Goal: Transaction & Acquisition: Book appointment/travel/reservation

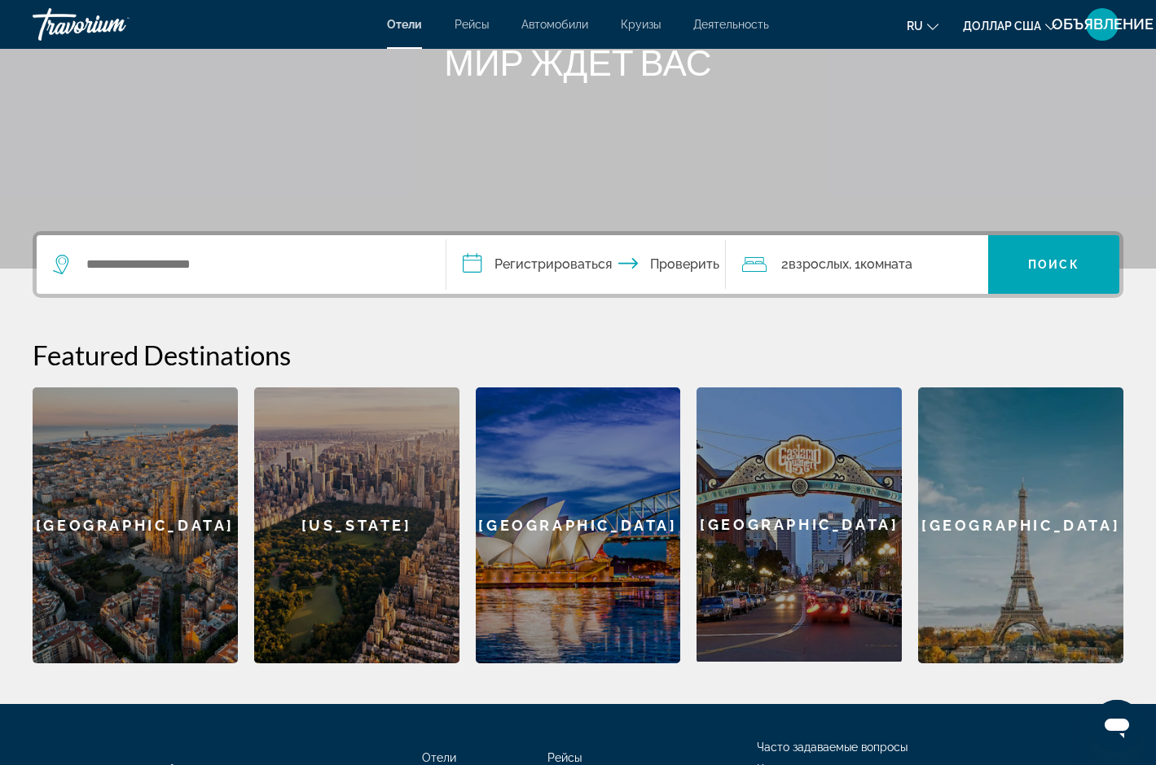
scroll to position [224, 0]
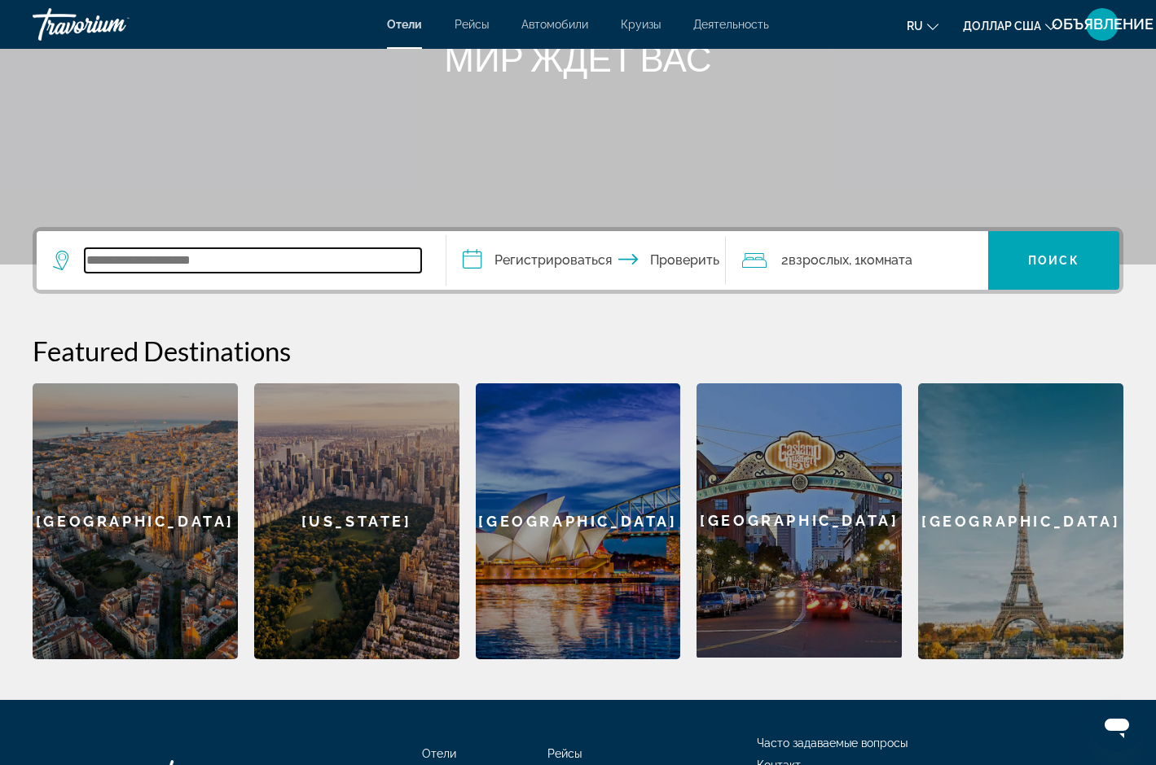
click at [151, 261] on input "Виджет поиска" at bounding box center [253, 260] width 336 height 24
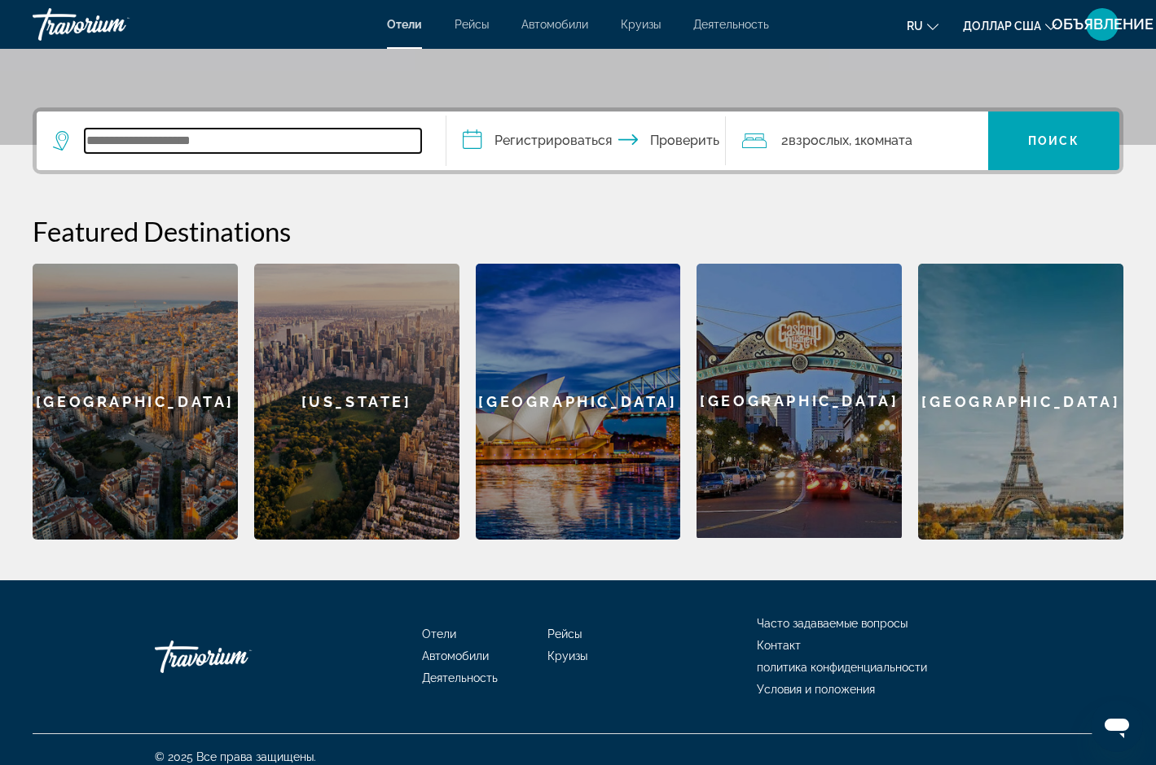
scroll to position [358, 0]
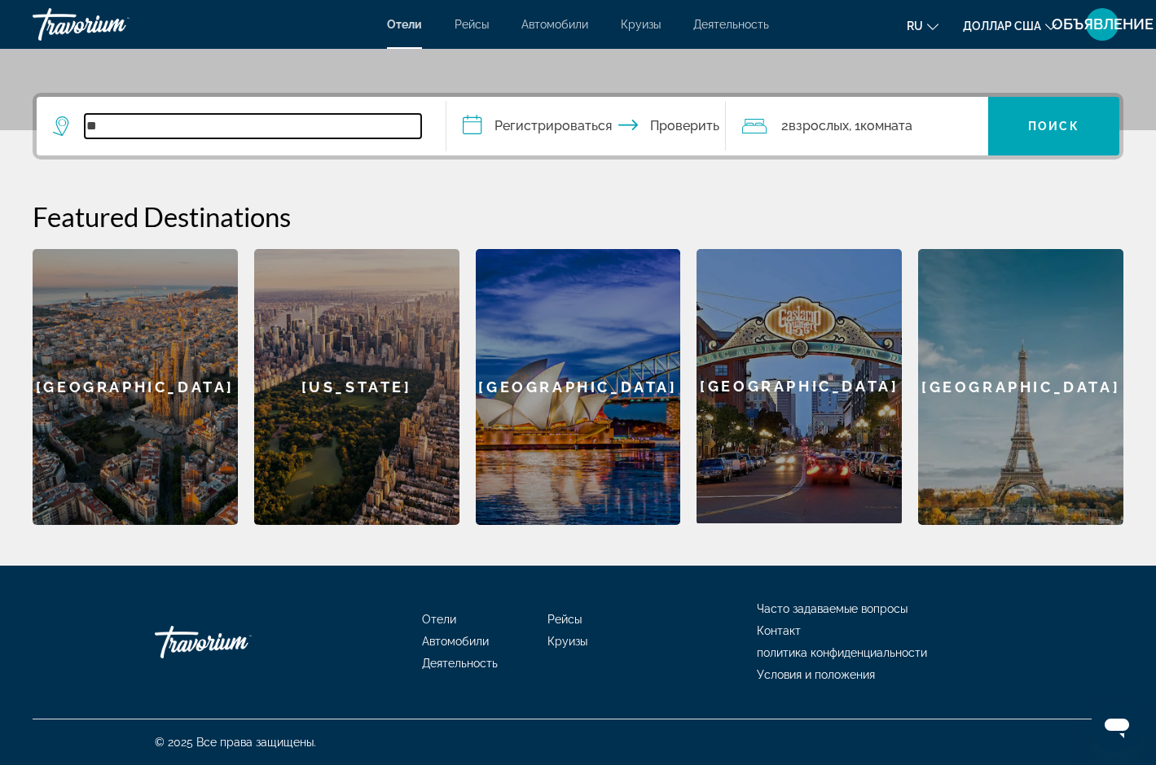
type input "*"
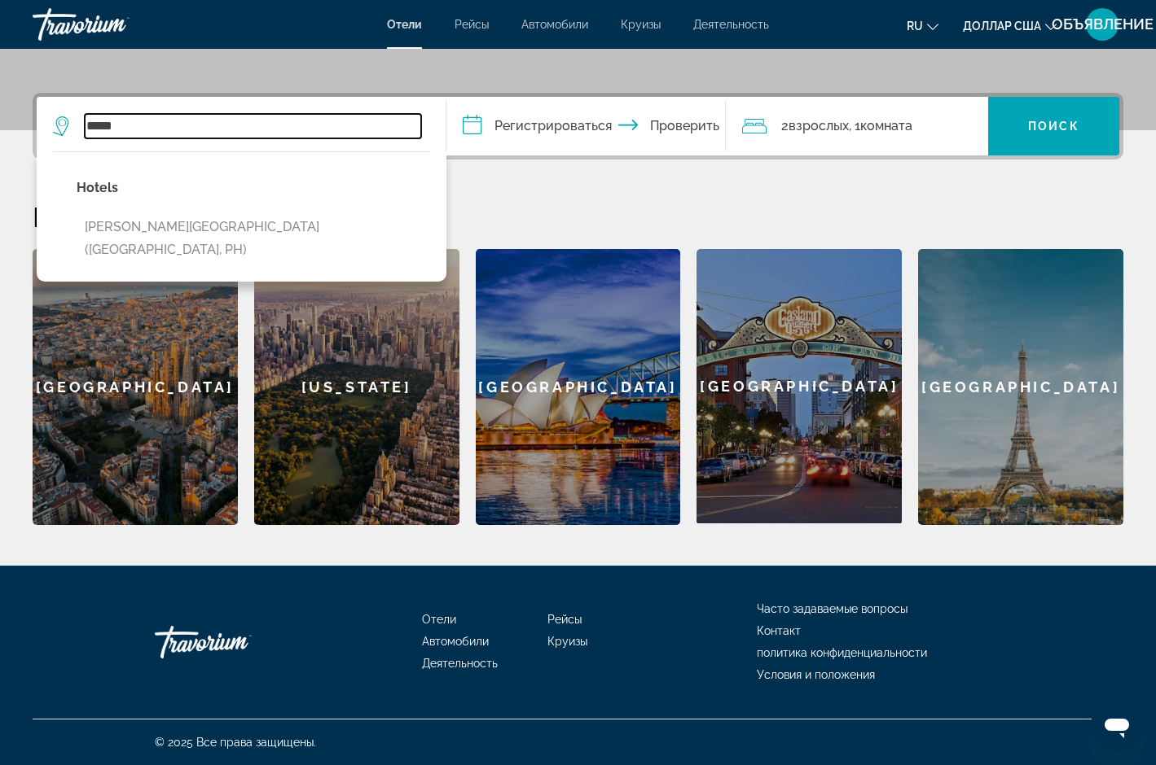
click at [123, 125] on input "*****" at bounding box center [253, 126] width 336 height 24
click at [93, 125] on input "*****" at bounding box center [253, 126] width 336 height 24
click at [124, 129] on input "*****" at bounding box center [253, 126] width 336 height 24
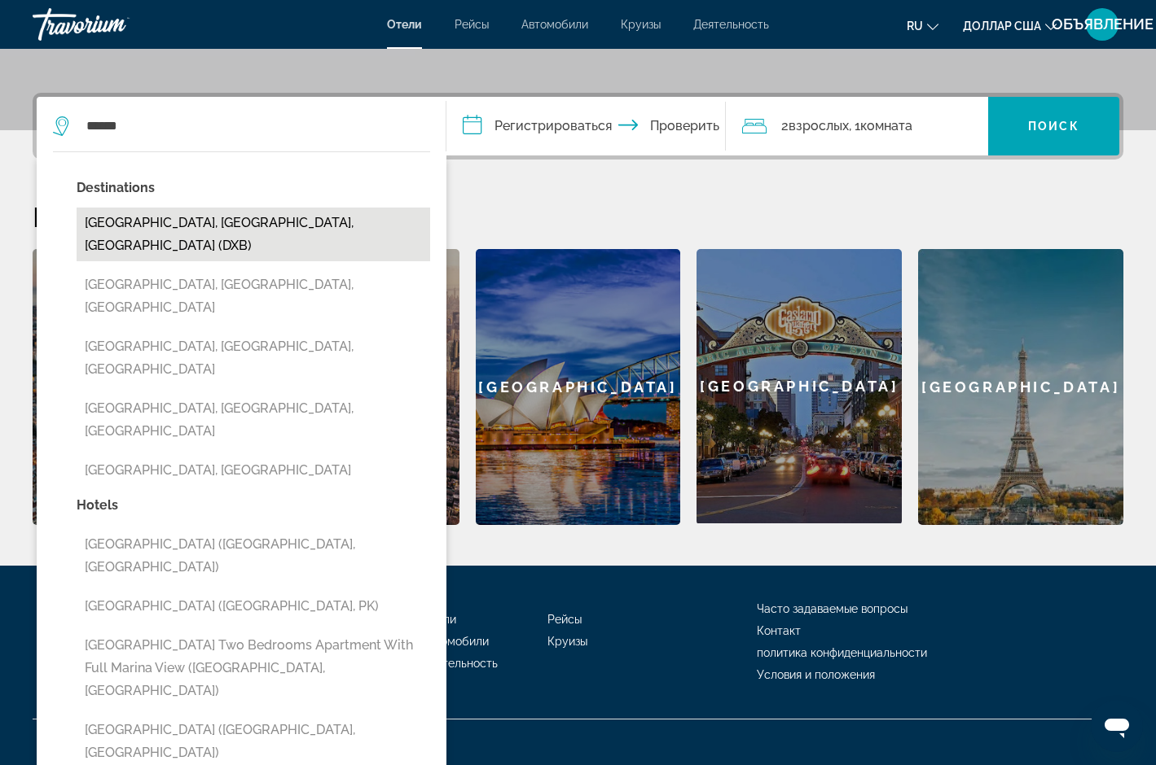
click at [147, 225] on button "[GEOGRAPHIC_DATA], [GEOGRAPHIC_DATA], [GEOGRAPHIC_DATA] (DXB)" at bounding box center [253, 235] width 353 height 54
type input "**********"
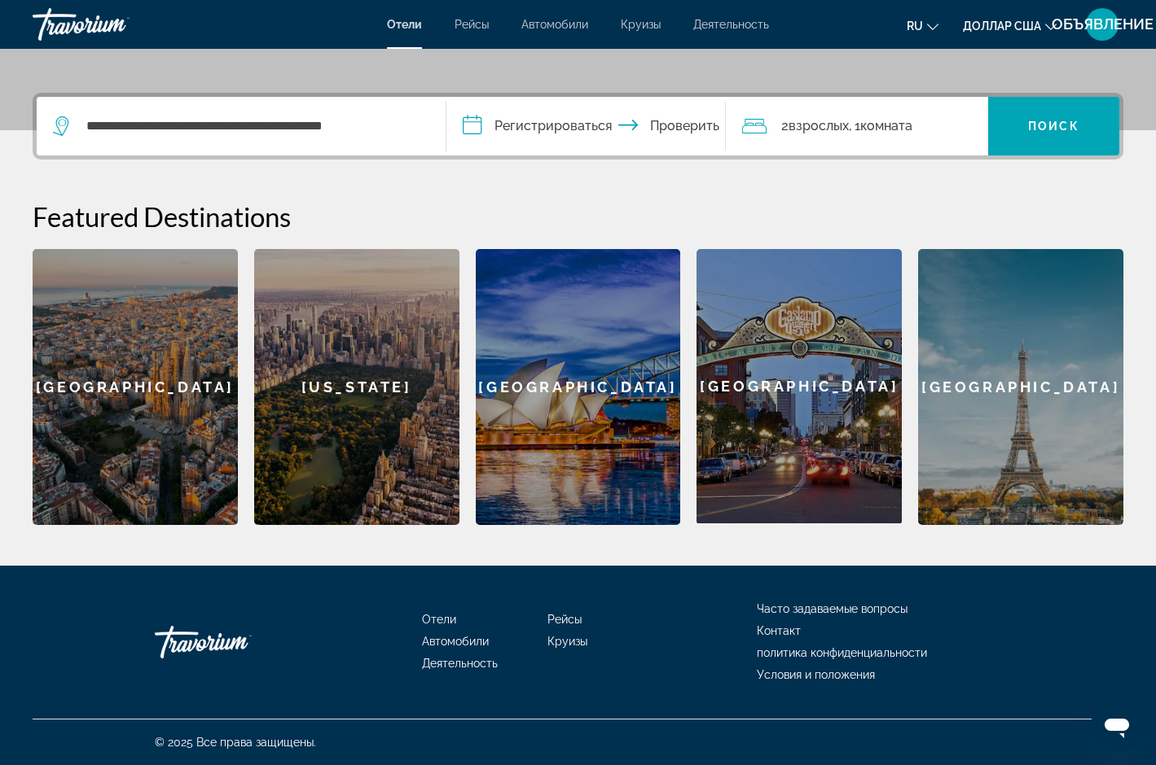
click at [465, 124] on input "**********" at bounding box center [588, 129] width 285 height 64
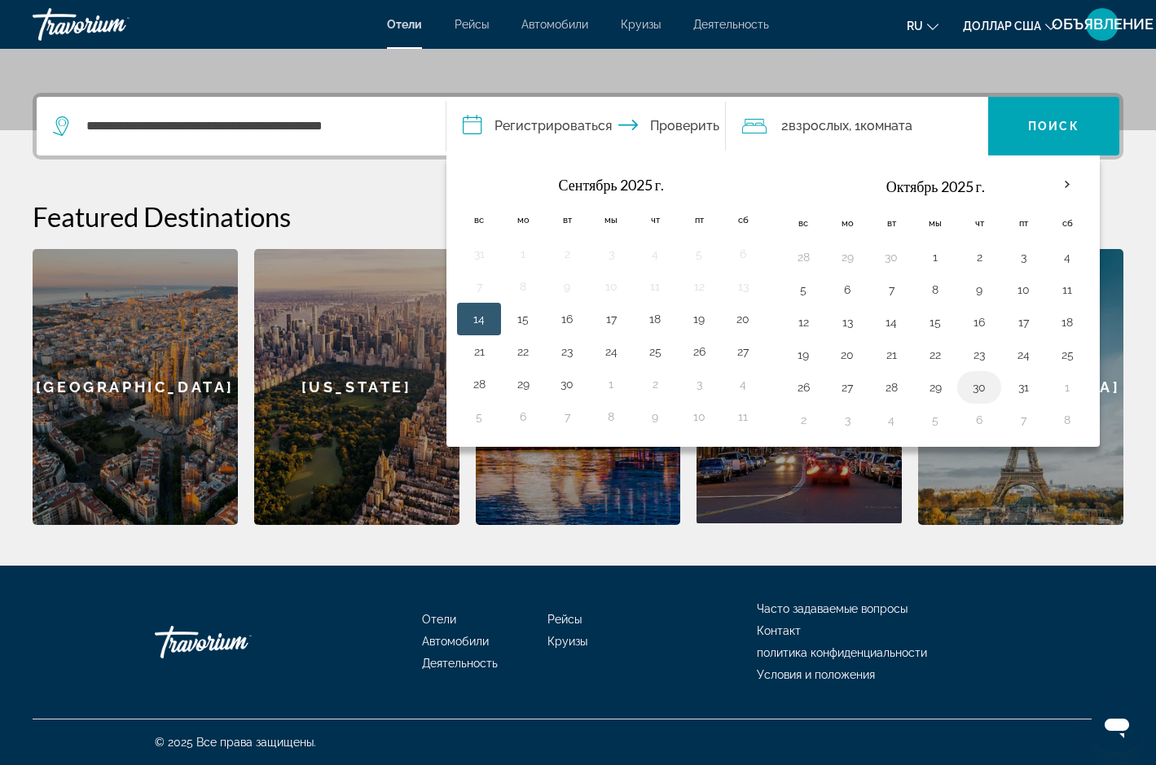
click at [979, 389] on button "30" at bounding box center [979, 387] width 26 height 23
click at [1022, 388] on button "31" at bounding box center [1023, 387] width 26 height 23
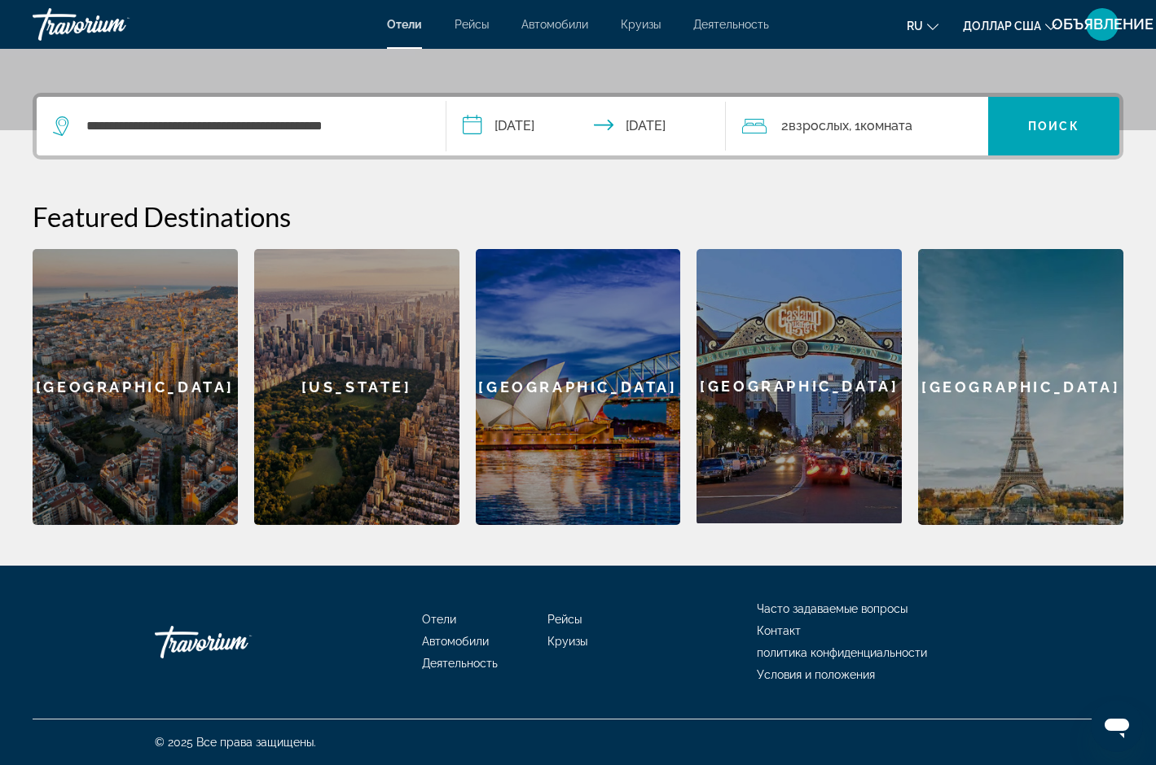
click at [471, 124] on input "**********" at bounding box center [588, 129] width 285 height 64
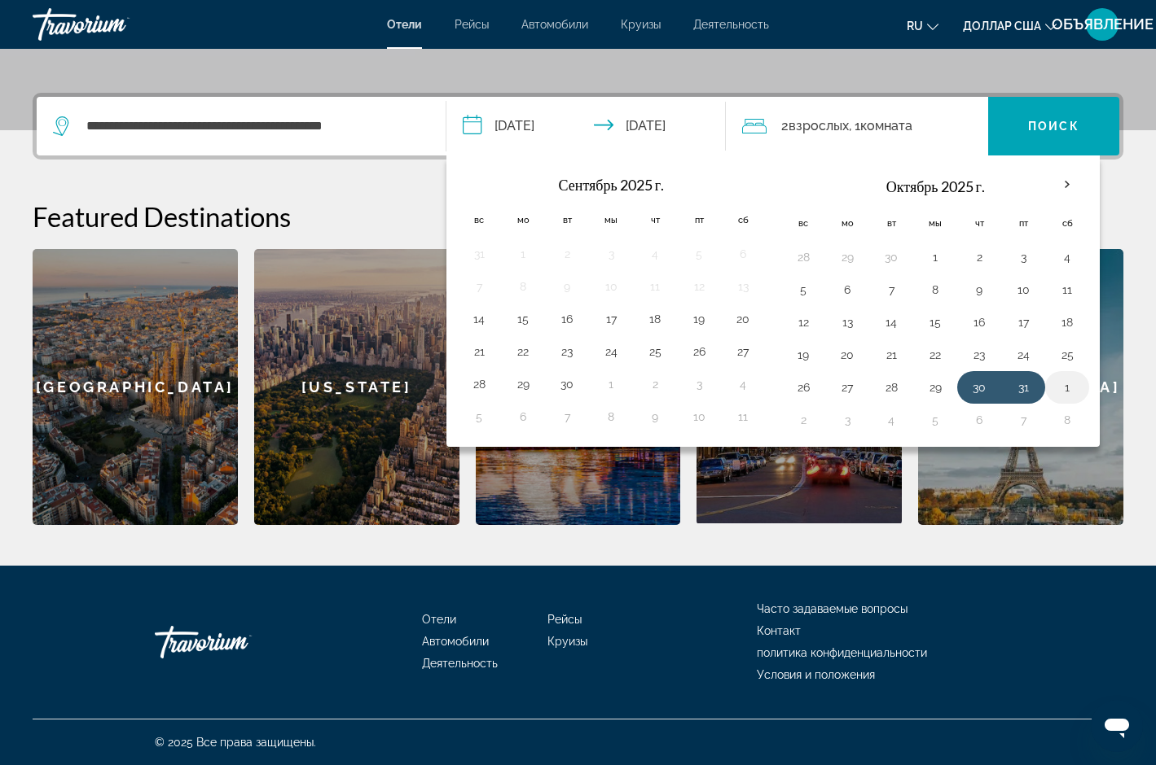
click at [1064, 386] on button "1" at bounding box center [1067, 387] width 26 height 23
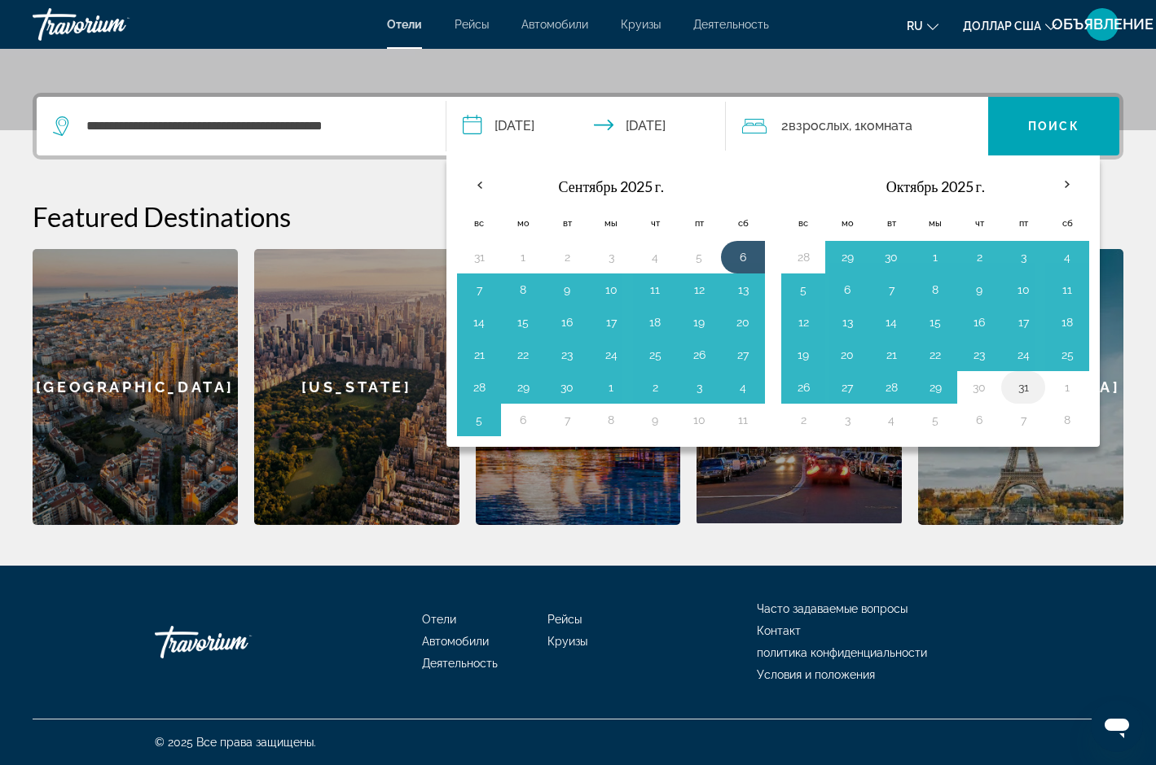
click at [1023, 389] on button "31" at bounding box center [1023, 387] width 26 height 23
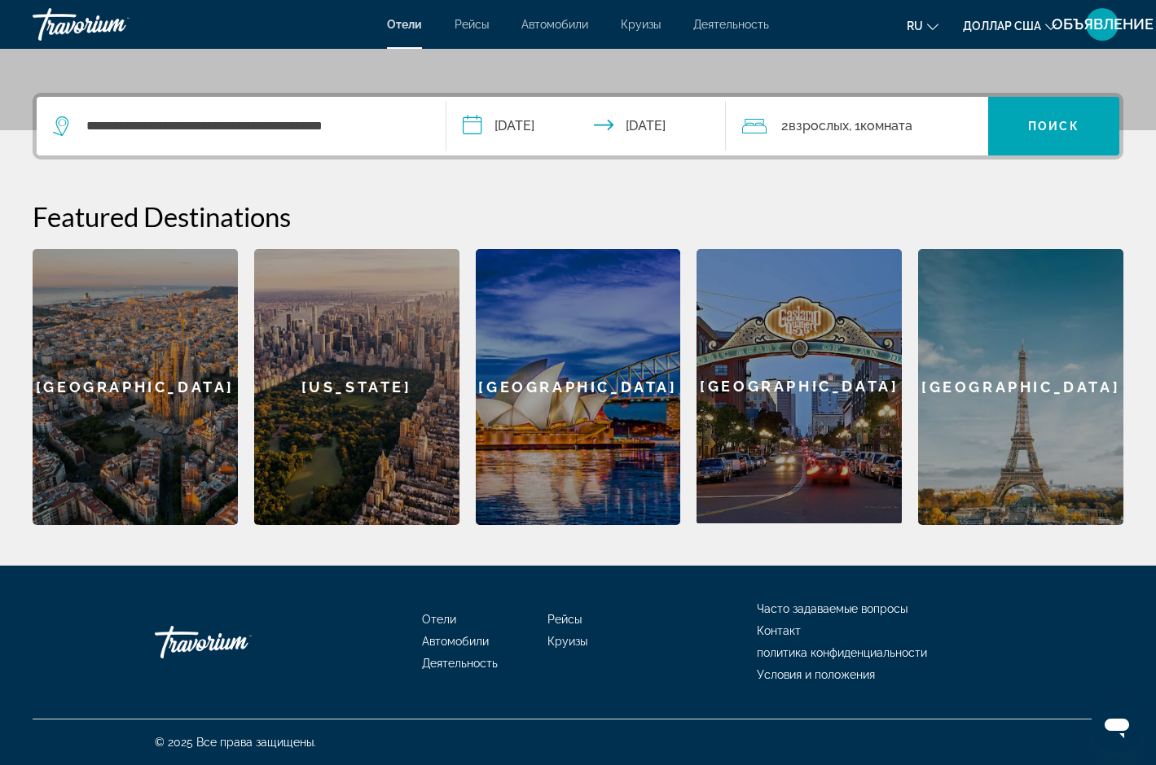
click at [492, 125] on input "**********" at bounding box center [588, 129] width 285 height 64
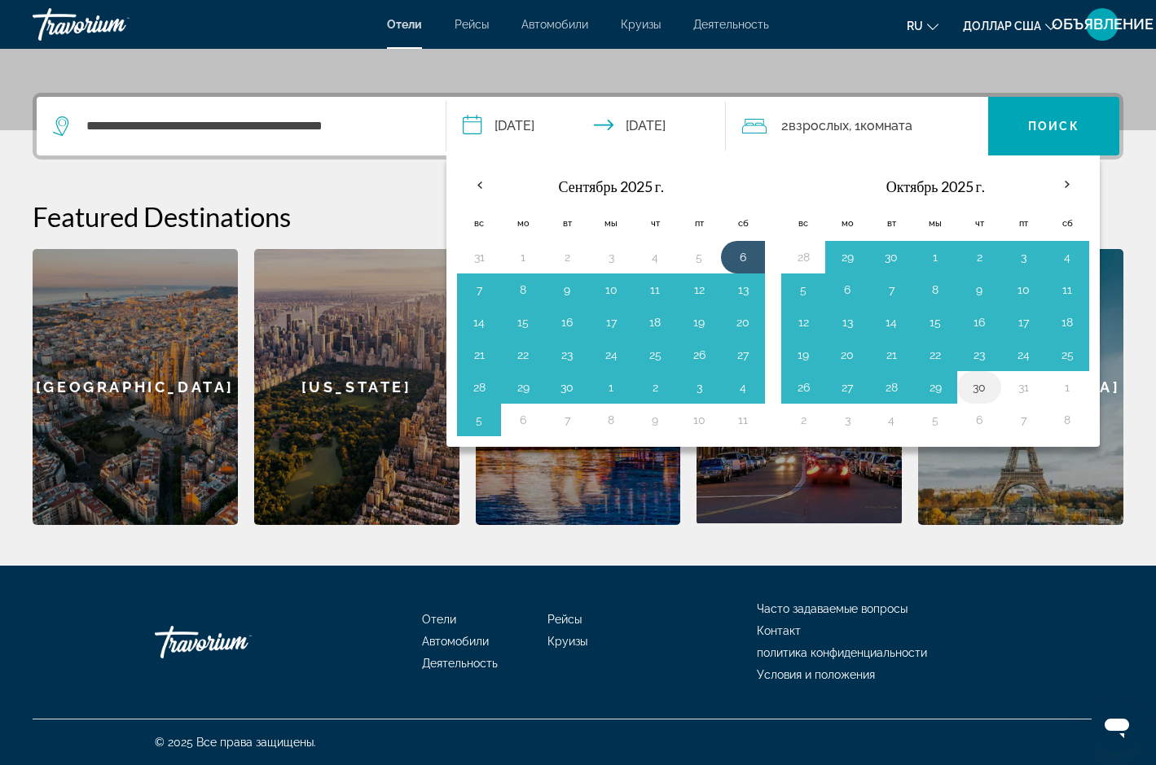
click at [981, 390] on button "30" at bounding box center [979, 387] width 26 height 23
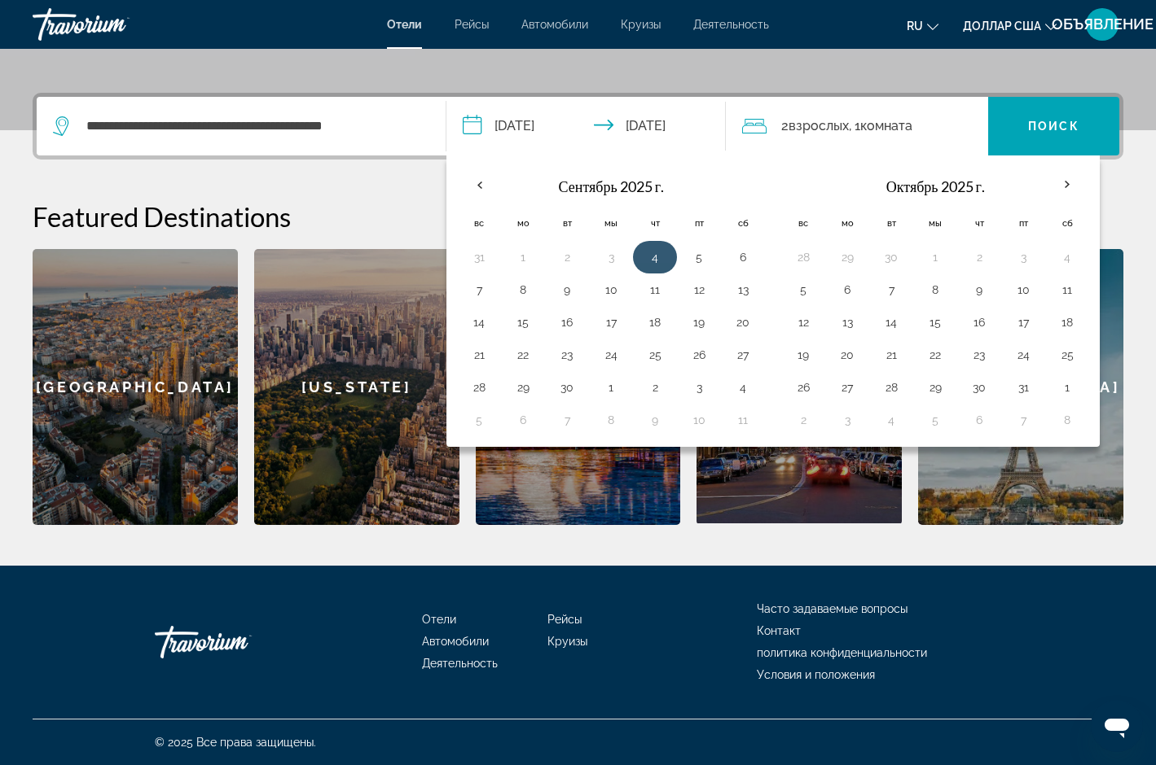
click at [662, 261] on button "4" at bounding box center [655, 257] width 26 height 23
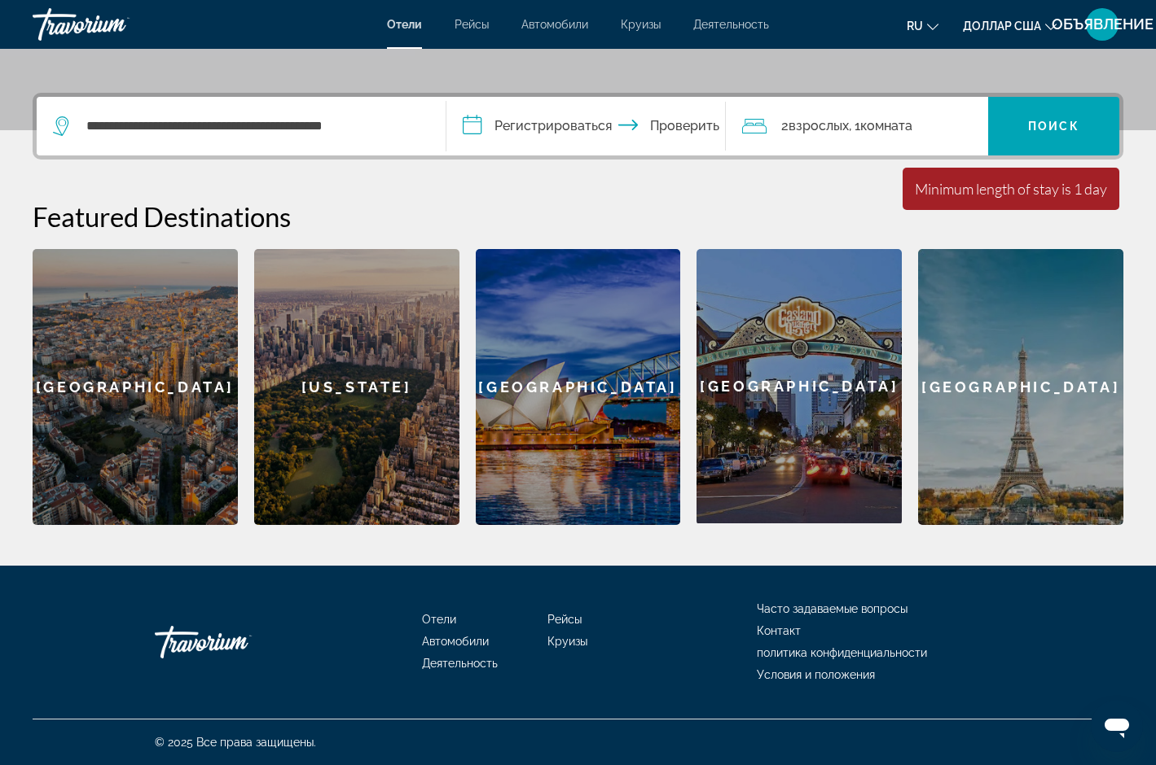
click at [570, 124] on input "**********" at bounding box center [588, 129] width 285 height 64
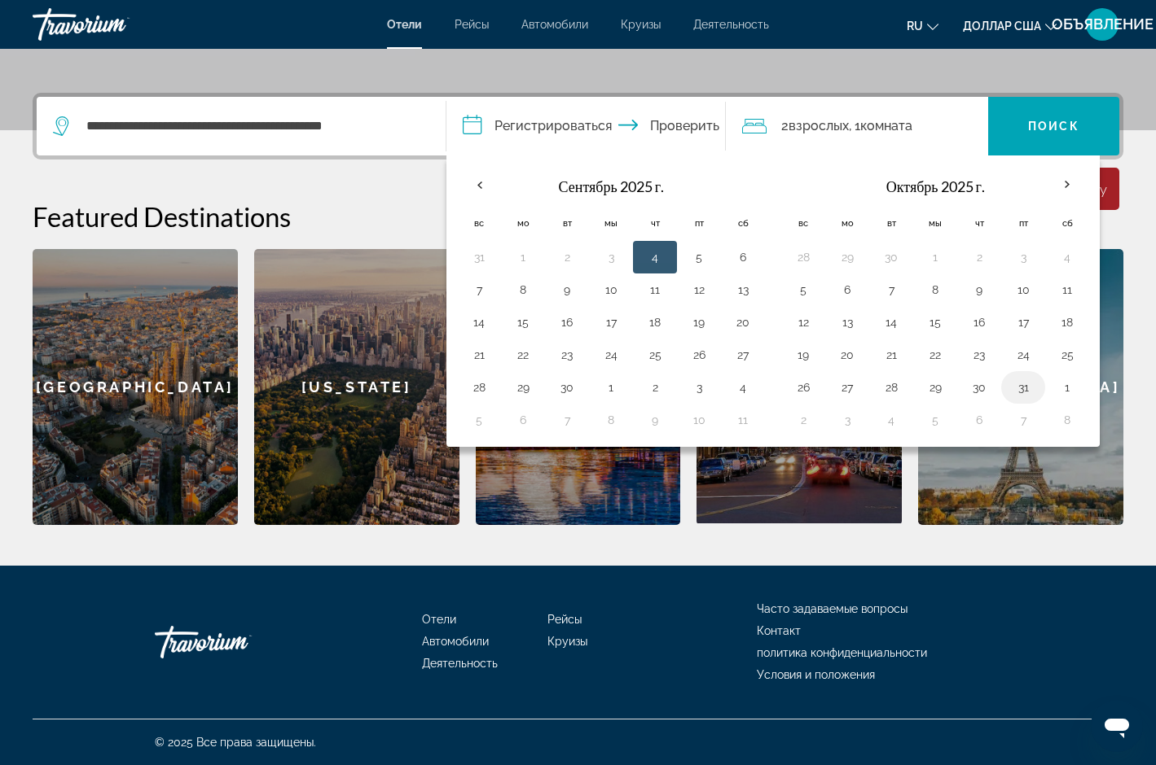
click at [1024, 391] on button "31" at bounding box center [1023, 387] width 26 height 23
drag, startPoint x: 1024, startPoint y: 389, endPoint x: 1093, endPoint y: 406, distance: 71.1
click at [1093, 406] on div "Октябрь 2025 г. Вс Мо Вт Мы Чт Пт Сб 28 29 30 1 2 3 4 5 6 7 8 9 10 11 12 13 14 …" at bounding box center [935, 301] width 315 height 279
click at [803, 388] on button "26" at bounding box center [803, 387] width 26 height 23
type input "**********"
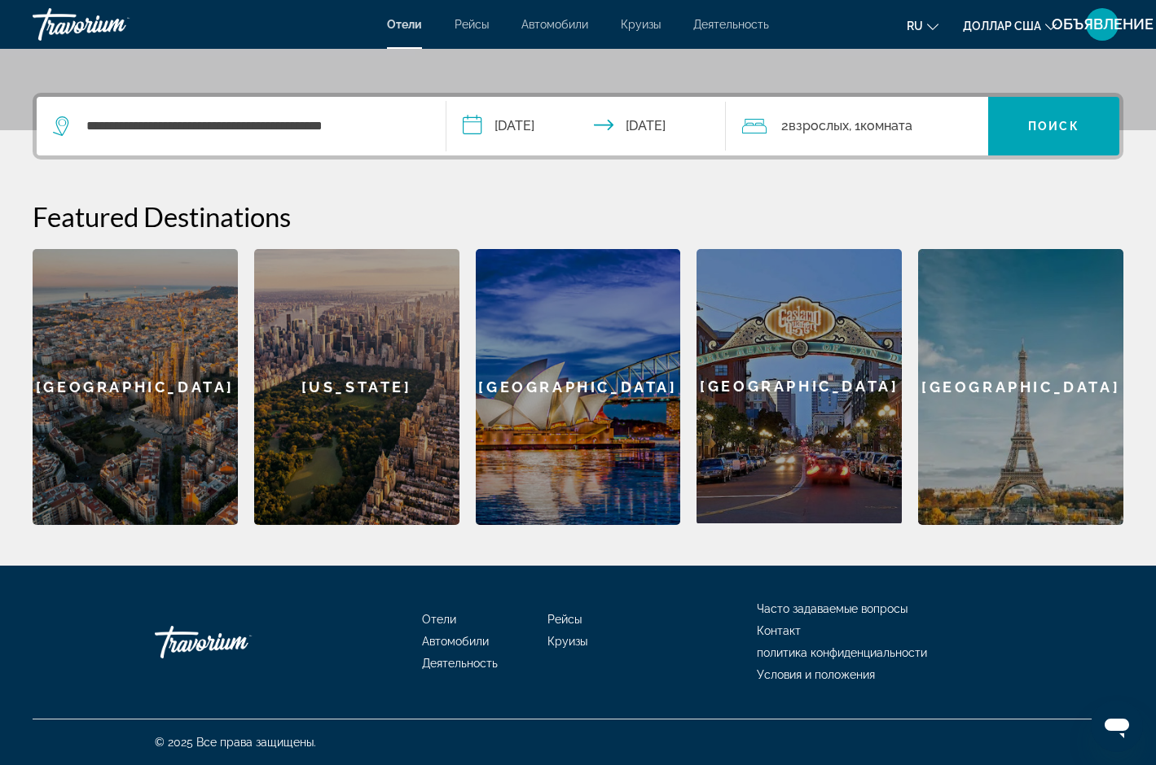
click at [533, 124] on input "**********" at bounding box center [588, 129] width 285 height 64
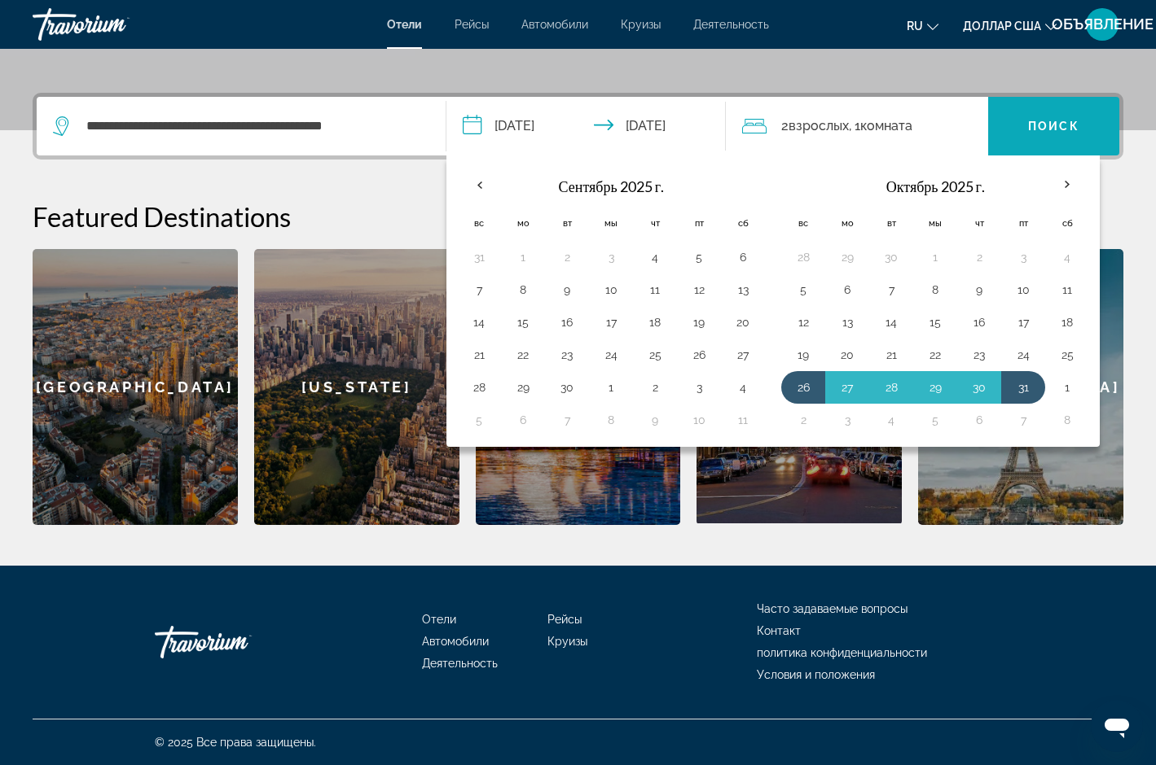
click at [1040, 129] on font "Поиск" at bounding box center [1053, 126] width 51 height 13
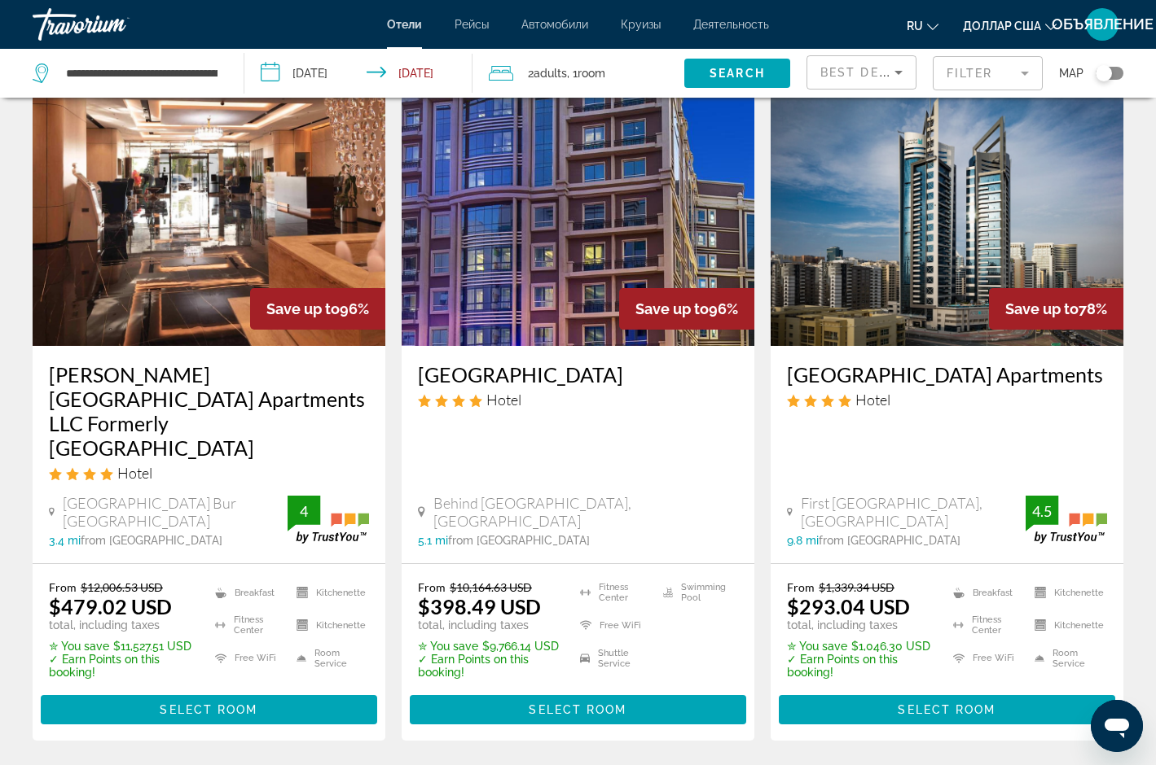
scroll to position [50, 0]
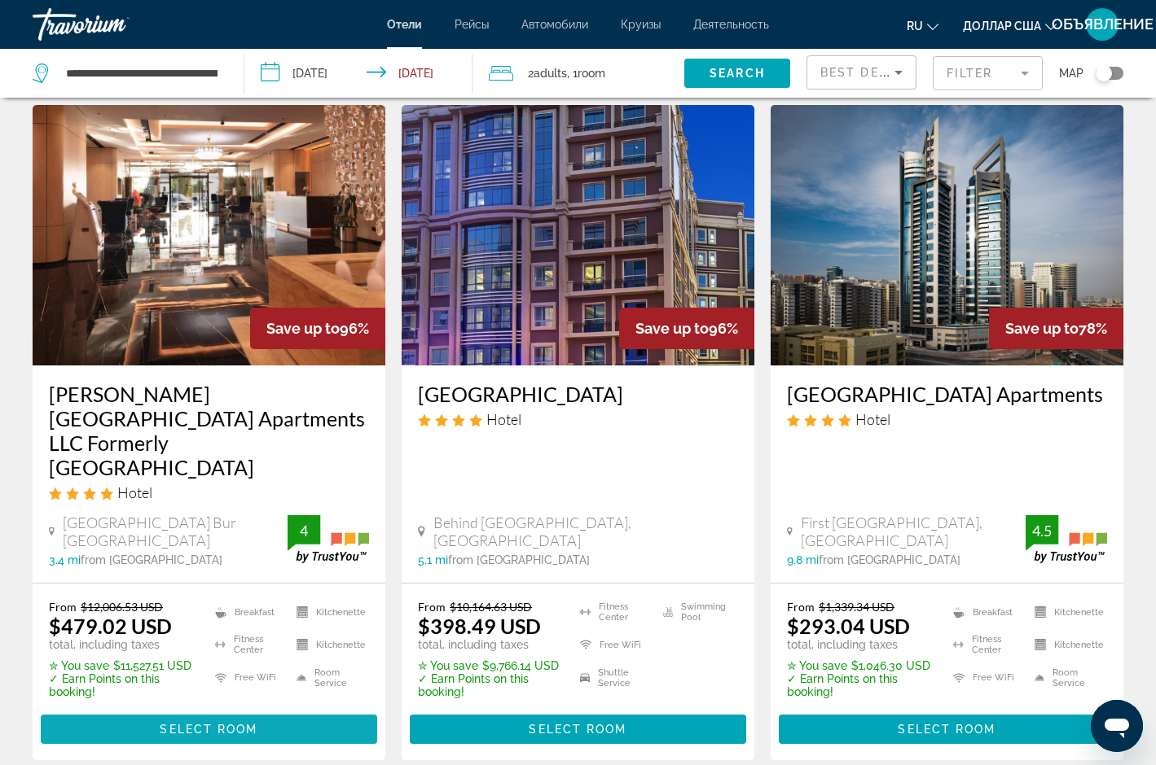
click at [193, 723] on span "Select Room" at bounding box center [209, 729] width 98 height 13
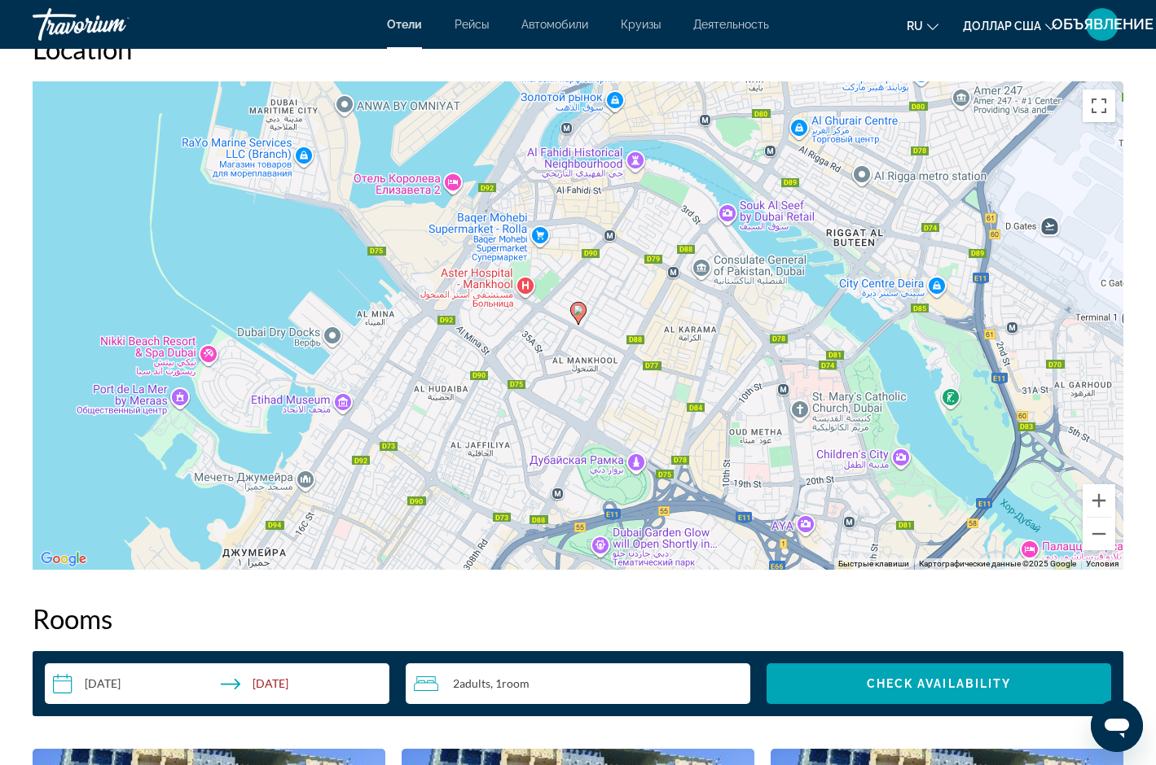
scroll to position [1565, 0]
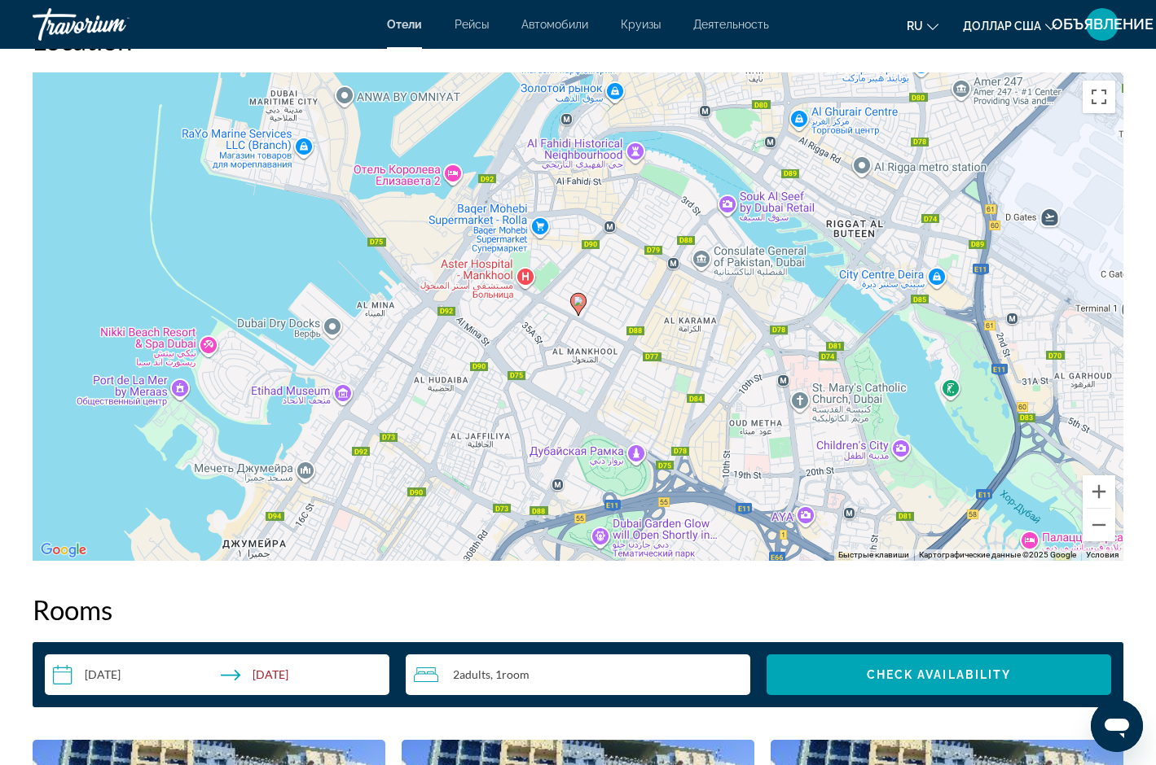
click at [715, 305] on div "Чтобы активировать перетаскивание с помощью клавиатуры, нажмите Alt + Ввод. Пос…" at bounding box center [578, 316] width 1090 height 489
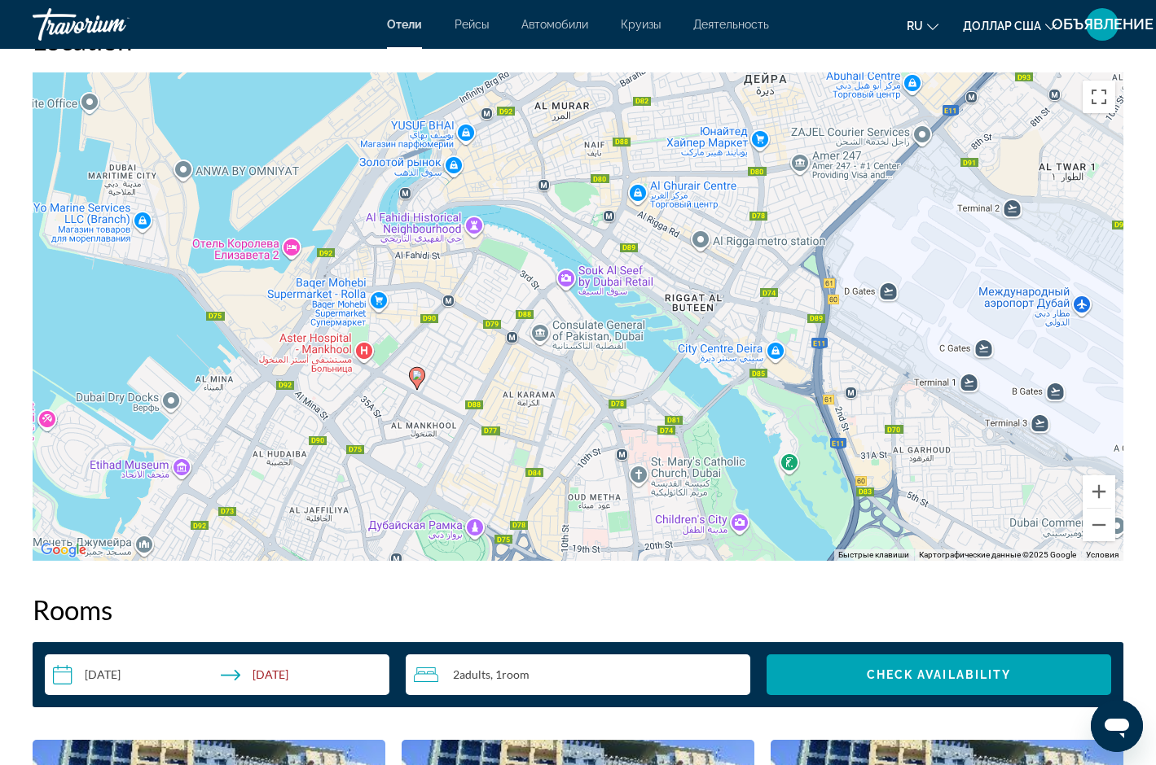
drag, startPoint x: 596, startPoint y: 273, endPoint x: 433, endPoint y: 349, distance: 179.6
click at [433, 349] on div "Чтобы активировать перетаскивание с помощью клавиатуры, нажмите Alt + Ввод. Пос…" at bounding box center [578, 316] width 1090 height 489
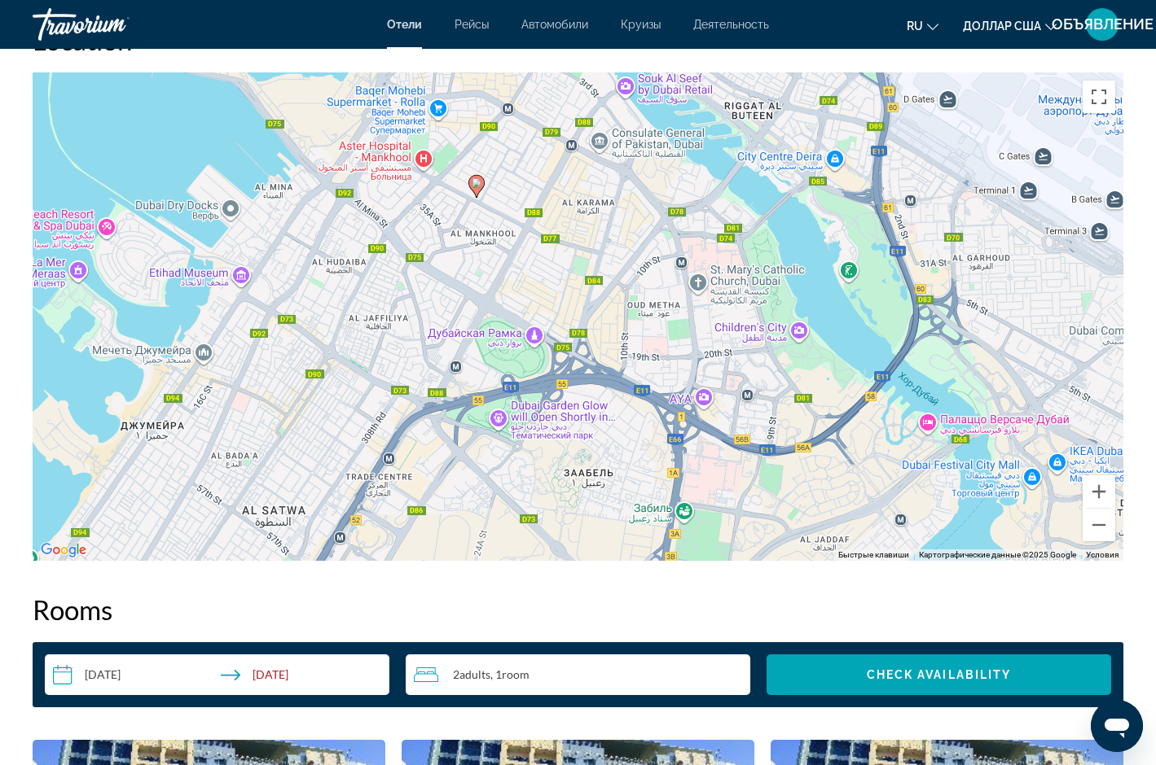
drag, startPoint x: 636, startPoint y: 301, endPoint x: 654, endPoint y: 236, distance: 67.6
click at [654, 236] on div "Чтобы активировать перетаскивание с помощью клавиатуры, нажмите Alt + Ввод. Пос…" at bounding box center [578, 316] width 1090 height 489
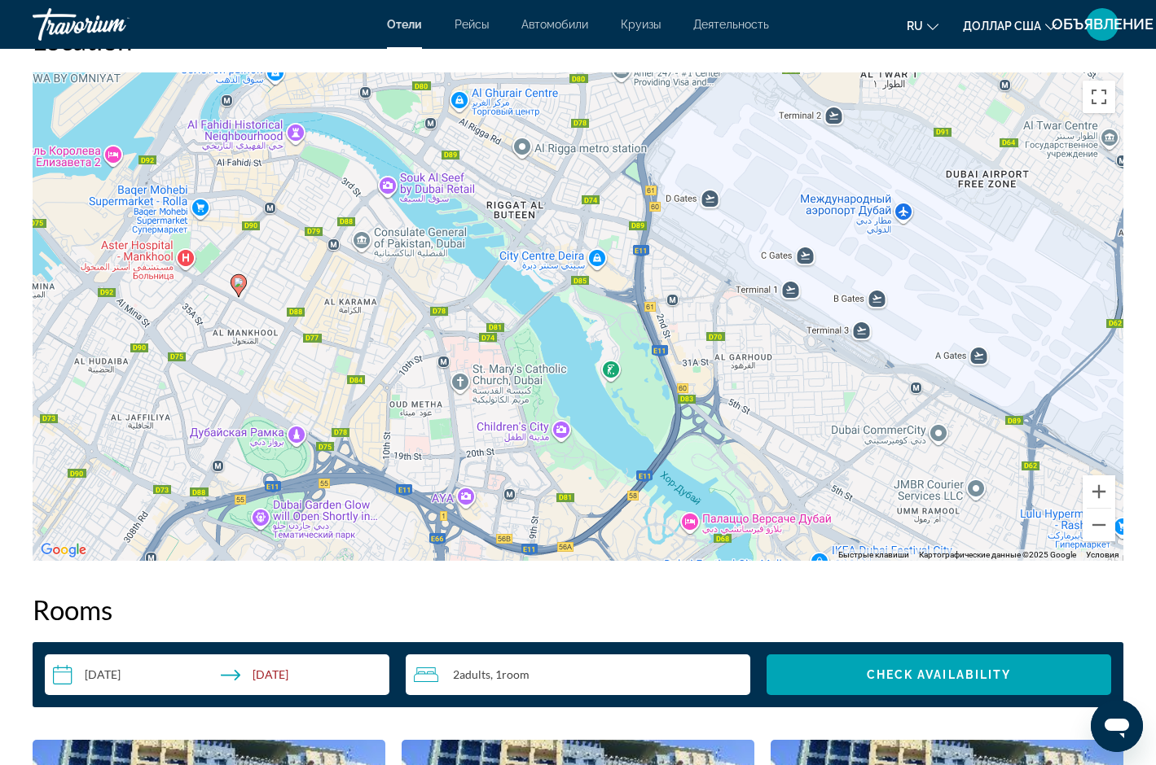
drag, startPoint x: 637, startPoint y: 310, endPoint x: 498, endPoint y: 388, distance: 159.7
click at [444, 396] on div "Чтобы активировать перетаскивание с помощью клавиатуры, нажмите Alt + Ввод. Пос…" at bounding box center [578, 316] width 1090 height 489
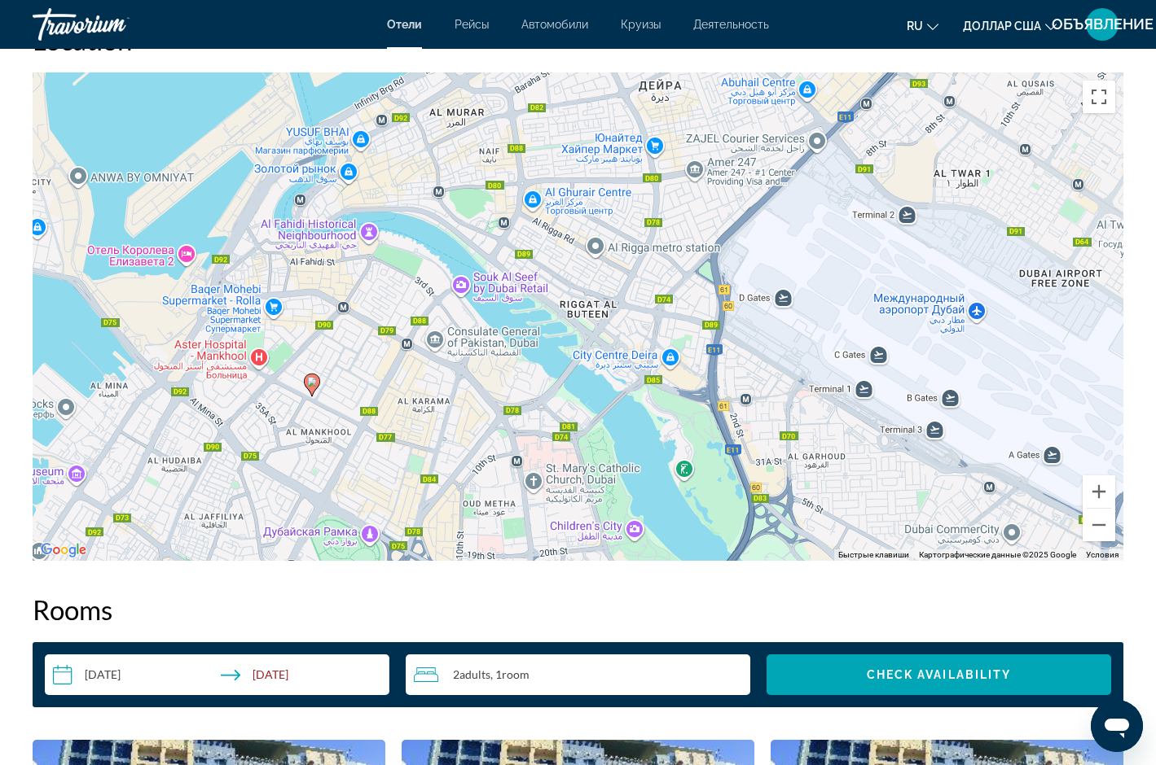
drag, startPoint x: 738, startPoint y: 347, endPoint x: 805, endPoint y: 452, distance: 124.9
click at [804, 454] on div "Чтобы активировать перетаскивание с помощью клавиатуры, нажмите Alt + Ввод. Пос…" at bounding box center [578, 316] width 1090 height 489
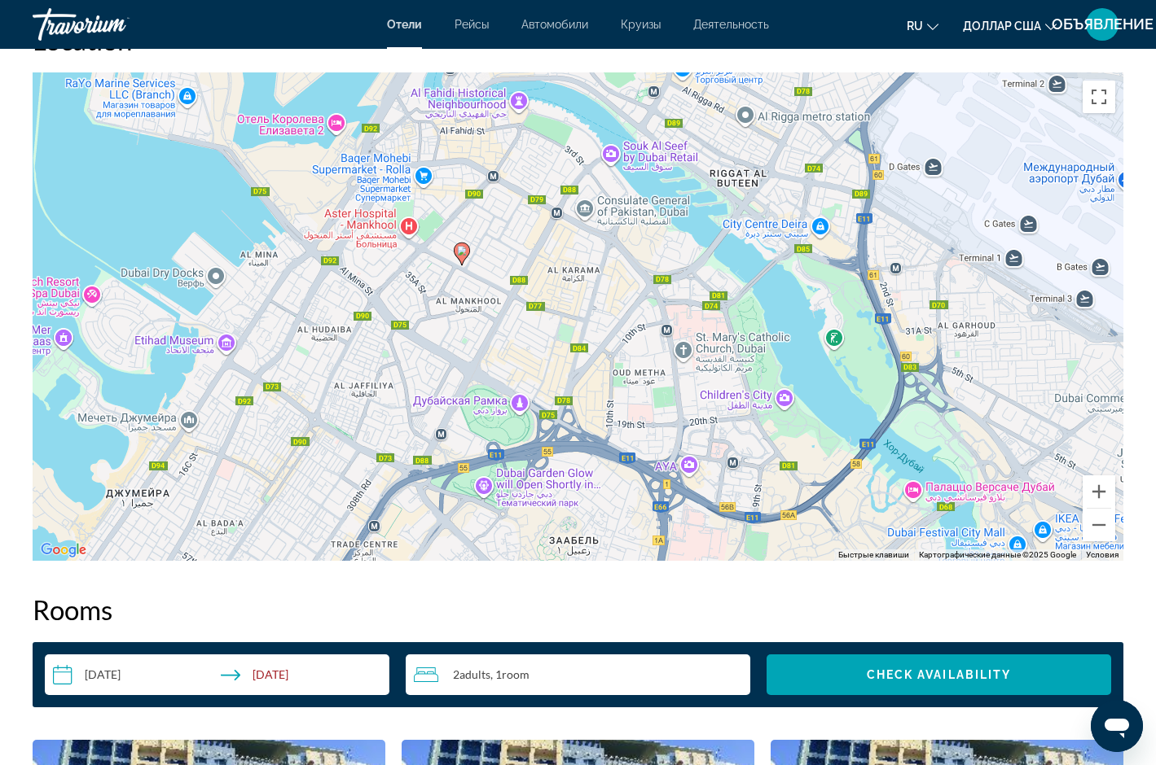
drag, startPoint x: 518, startPoint y: 445, endPoint x: 711, endPoint y: 261, distance: 266.7
click at [711, 261] on div "Чтобы активировать перетаскивание с помощью клавиатуры, нажмите Alt + Ввод. Пос…" at bounding box center [578, 316] width 1090 height 489
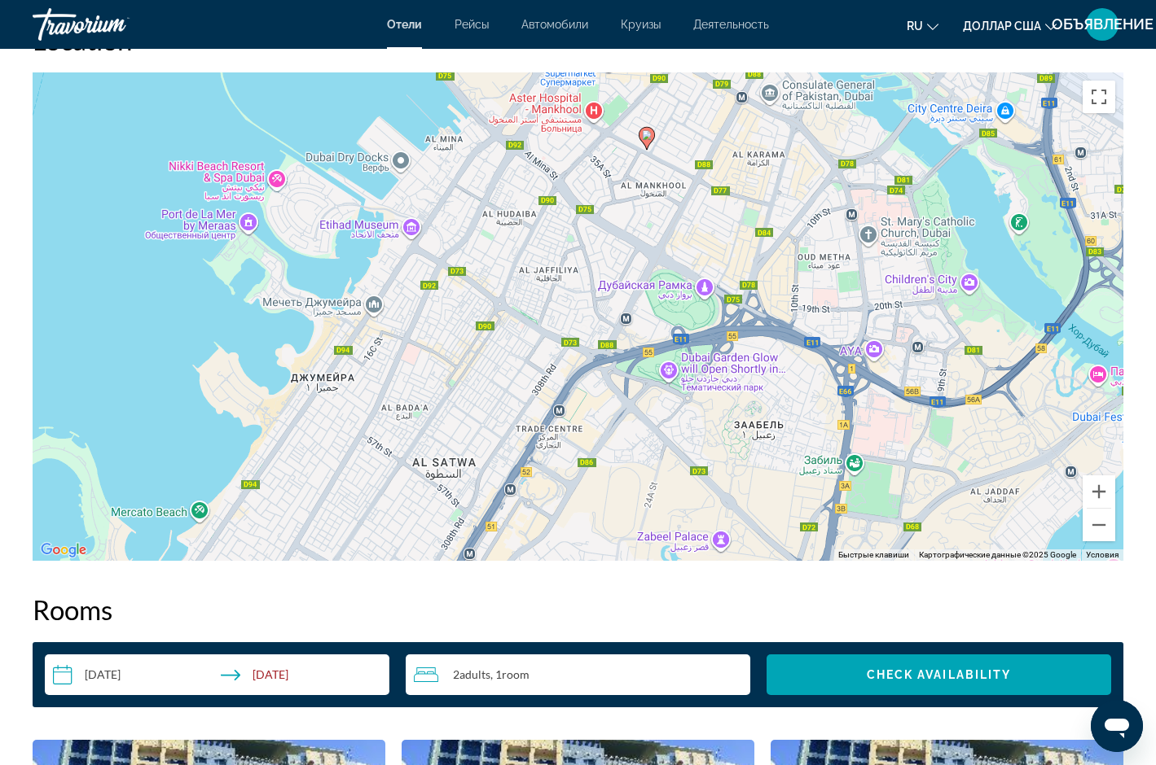
drag, startPoint x: 589, startPoint y: 318, endPoint x: 733, endPoint y: 251, distance: 158.9
click at [731, 254] on div "Чтобы активировать перетаскивание с помощью клавиатуры, нажмите Alt + Ввод. Пос…" at bounding box center [578, 316] width 1090 height 489
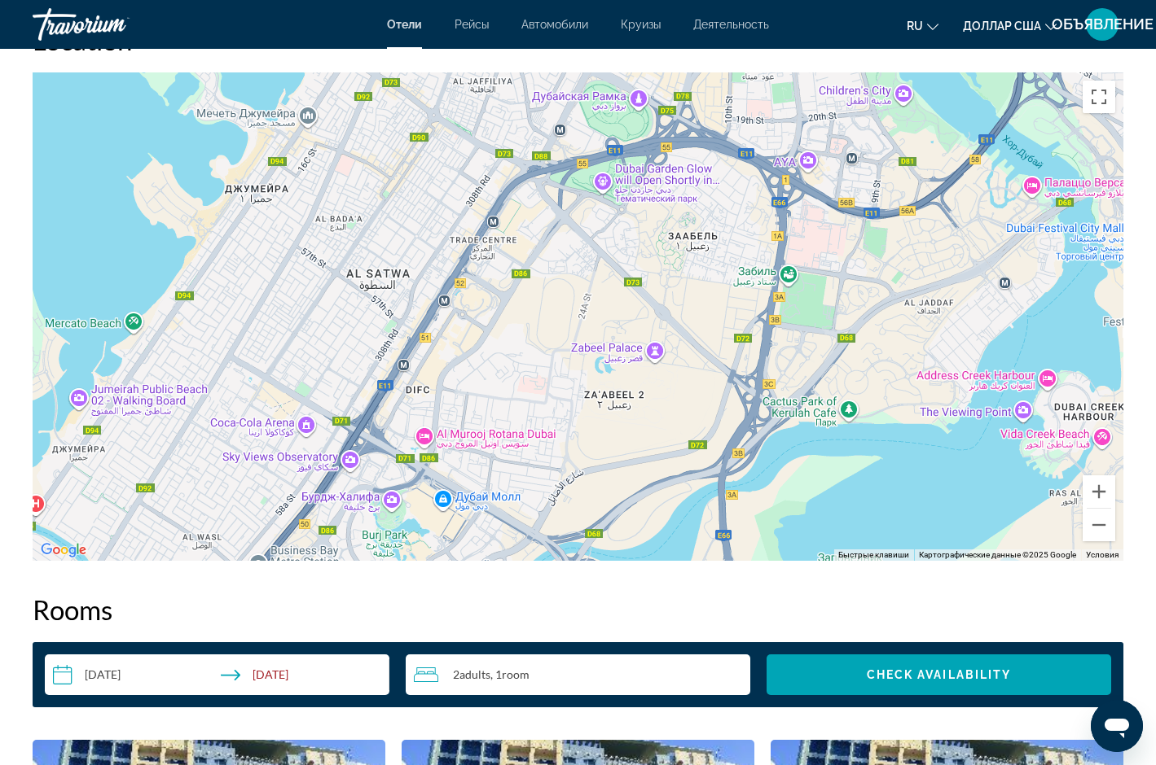
drag, startPoint x: 669, startPoint y: 433, endPoint x: 598, endPoint y: 280, distance: 169.0
click at [598, 280] on div "Чтобы активировать перетаскивание с помощью клавиатуры, нажмите Alt + Ввод. Пос…" at bounding box center [578, 316] width 1090 height 489
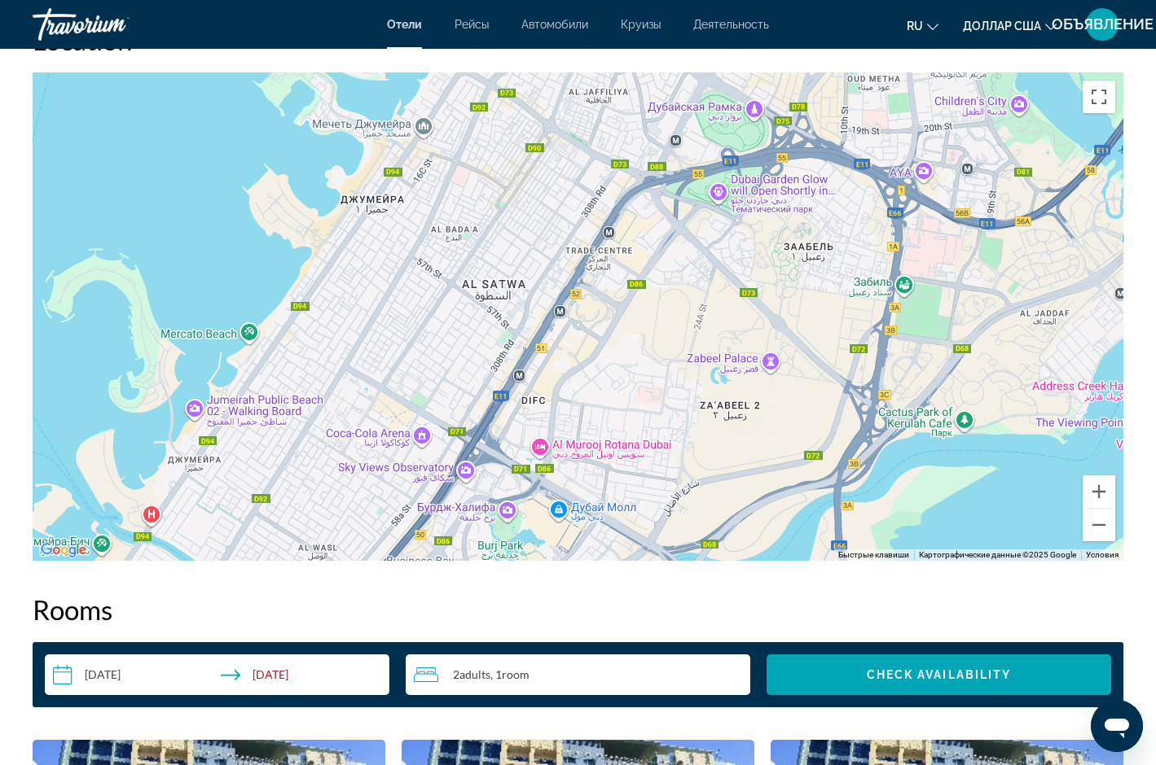
drag, startPoint x: 562, startPoint y: 492, endPoint x: 654, endPoint y: 499, distance: 92.3
click at [670, 515] on div "Чтобы активировать перетаскивание с помощью клавиатуры, нажмите Alt + Ввод. Пос…" at bounding box center [578, 316] width 1090 height 489
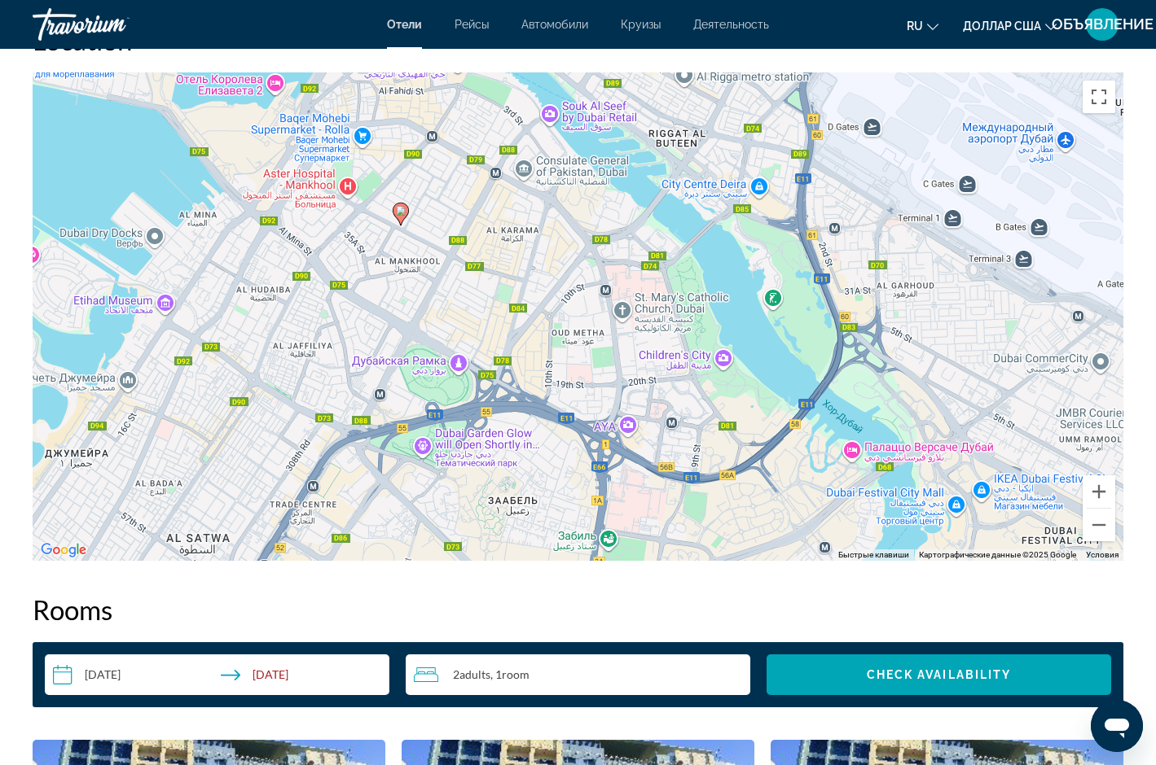
drag, startPoint x: 823, startPoint y: 226, endPoint x: 522, endPoint y: 452, distance: 376.4
click at [527, 454] on div "Чтобы активировать перетаскивание с помощью клавиатуры, нажмите Alt + Ввод. Пос…" at bounding box center [578, 316] width 1090 height 489
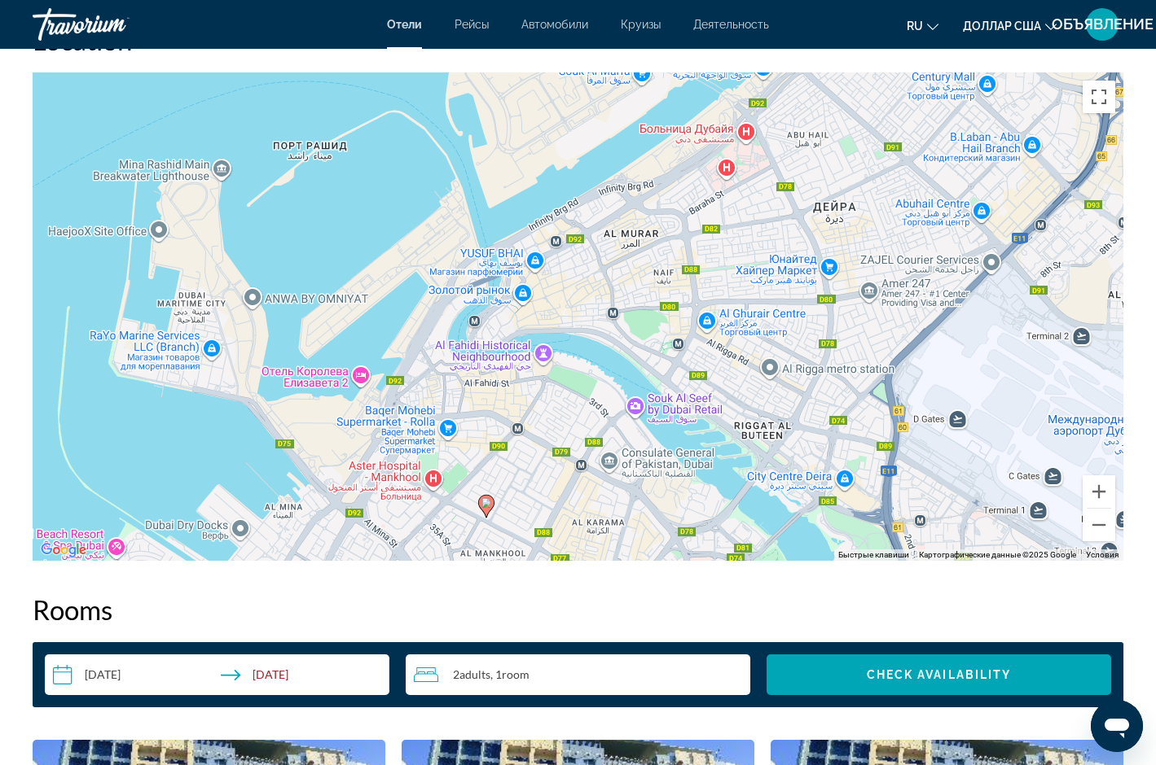
drag, startPoint x: 696, startPoint y: 395, endPoint x: 739, endPoint y: 455, distance: 73.7
click at [739, 455] on div "Чтобы активировать перетаскивание с помощью клавиатуры, нажмите Alt + Ввод. Пос…" at bounding box center [578, 316] width 1090 height 489
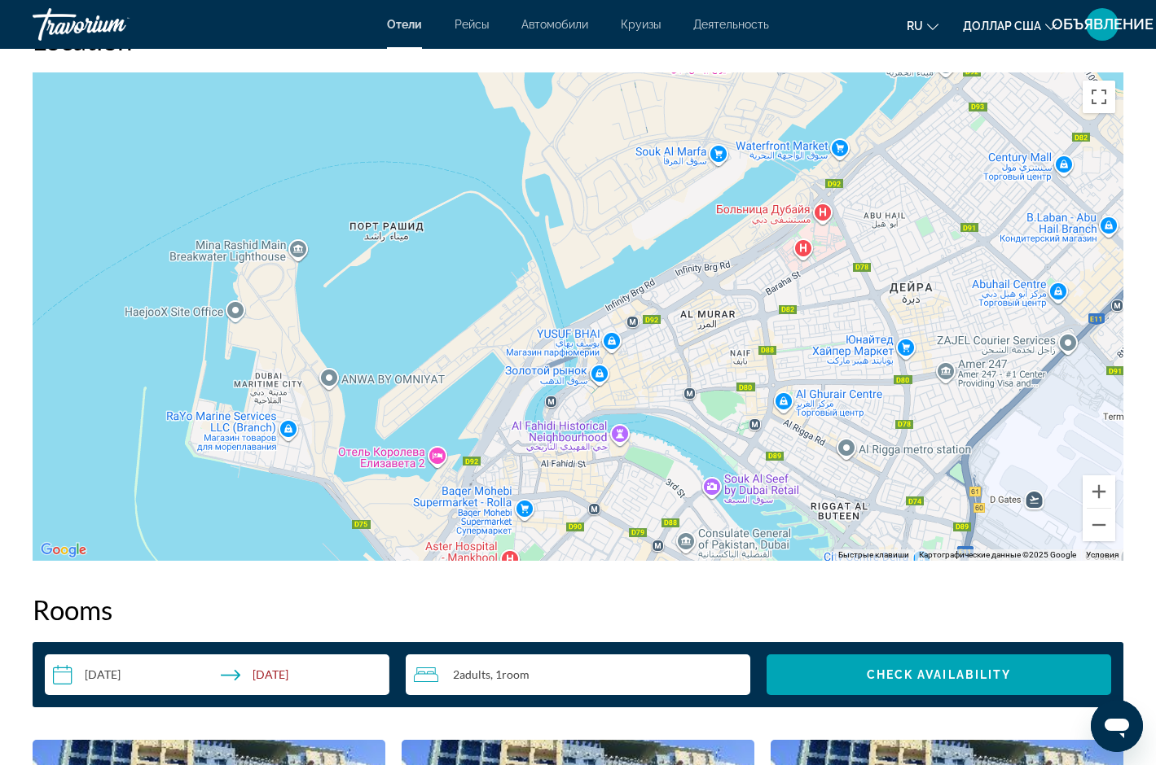
drag, startPoint x: 646, startPoint y: 339, endPoint x: 726, endPoint y: 427, distance: 119.3
click at [726, 427] on div "Чтобы активировать перетаскивание с помощью клавиатуры, нажмите Alt + Ввод. Пос…" at bounding box center [578, 316] width 1090 height 489
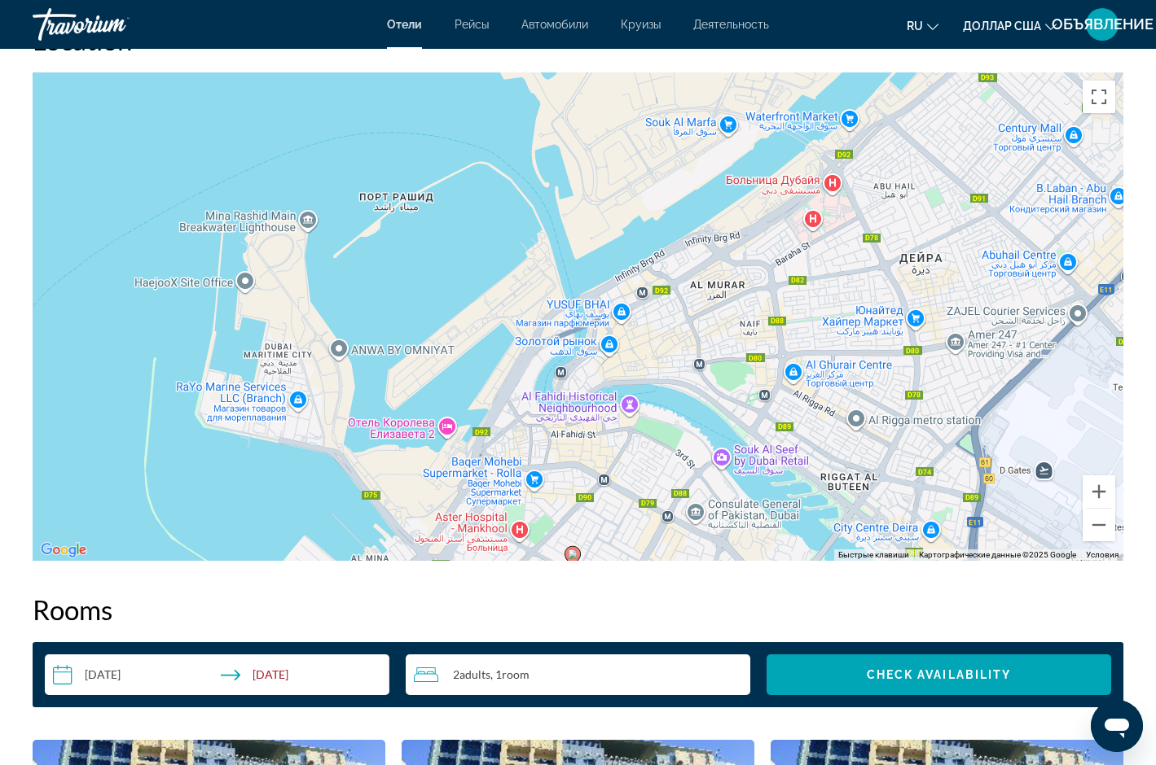
drag, startPoint x: 849, startPoint y: 298, endPoint x: 853, endPoint y: 248, distance: 49.9
click at [853, 254] on div "Чтобы активировать перетаскивание с помощью клавиатуры, нажмите Alt + Ввод. Пос…" at bounding box center [578, 316] width 1090 height 489
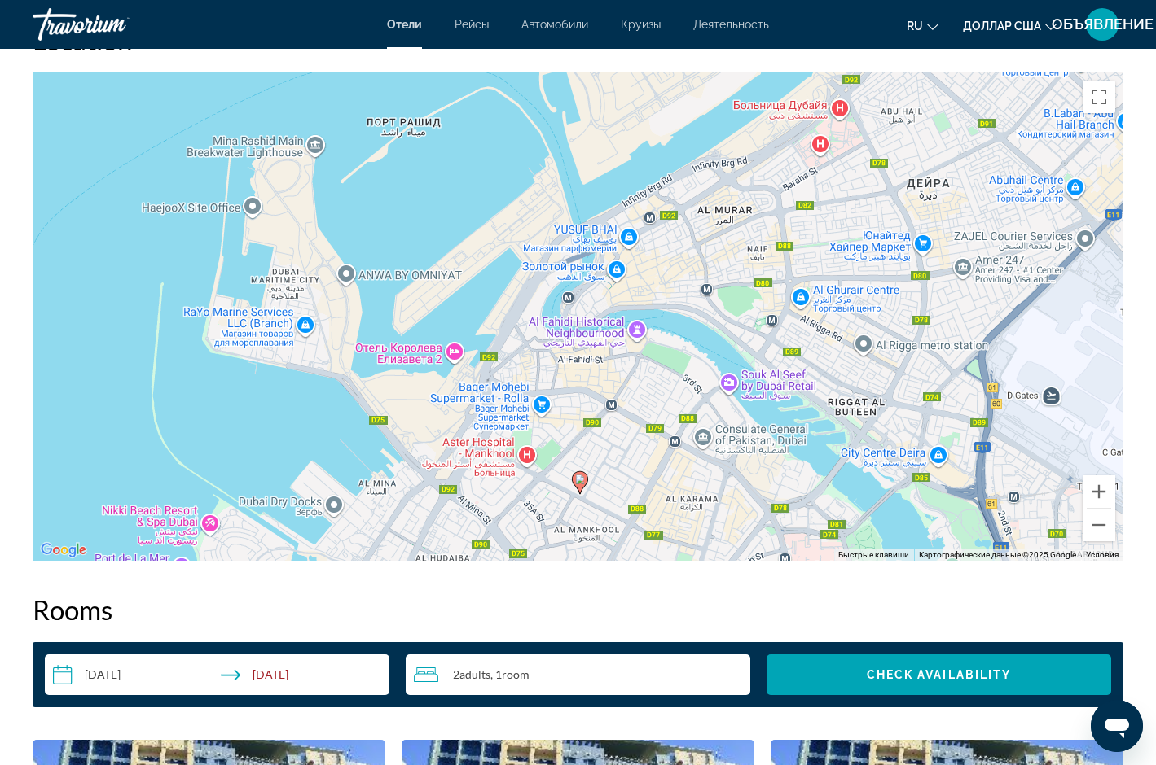
drag, startPoint x: 759, startPoint y: 393, endPoint x: 763, endPoint y: 366, distance: 26.4
click at [763, 366] on div "Чтобы активировать перетаскивание с помощью клавиатуры, нажмите Alt + Ввод. Пос…" at bounding box center [578, 316] width 1090 height 489
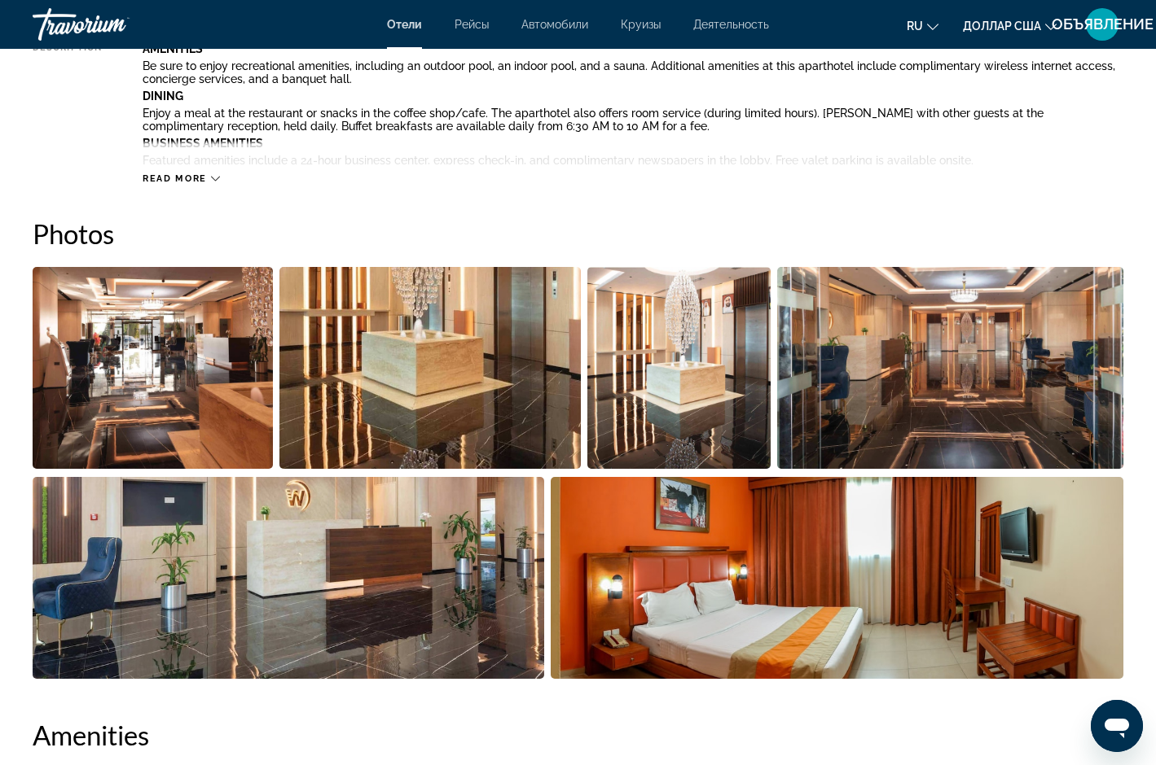
scroll to position [815, 0]
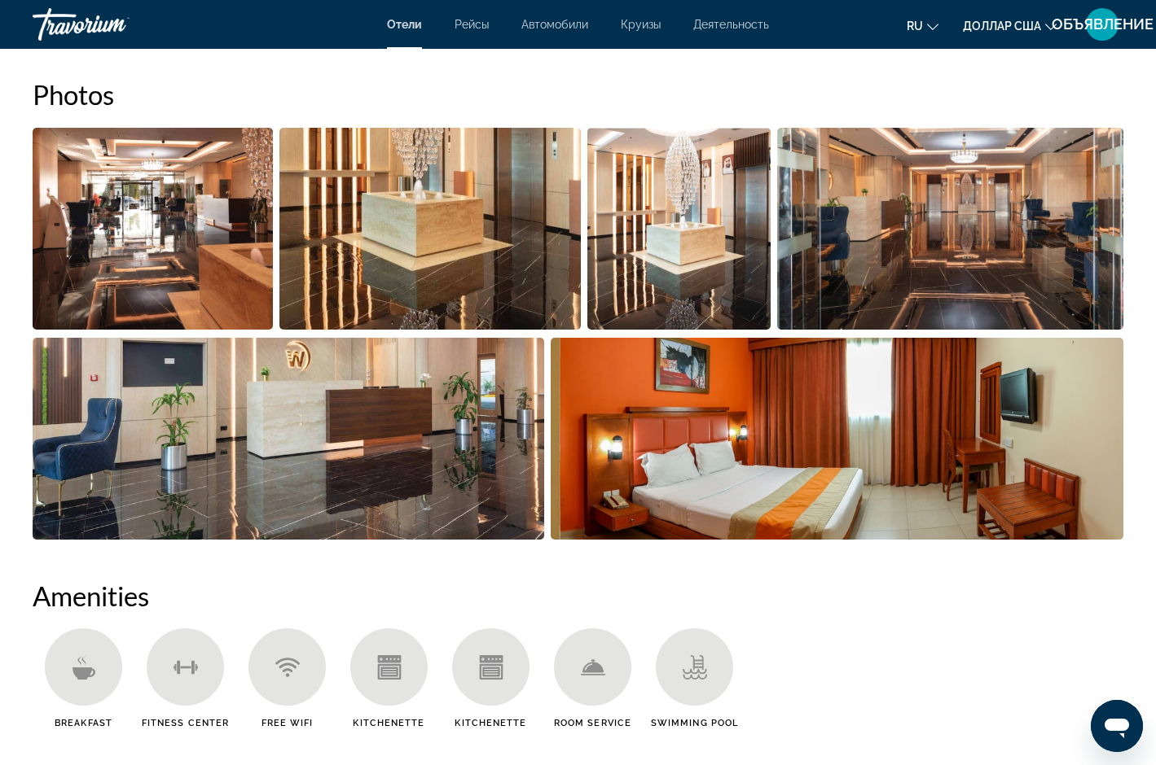
click at [819, 434] on img "Open full-screen image slider" at bounding box center [836, 439] width 572 height 202
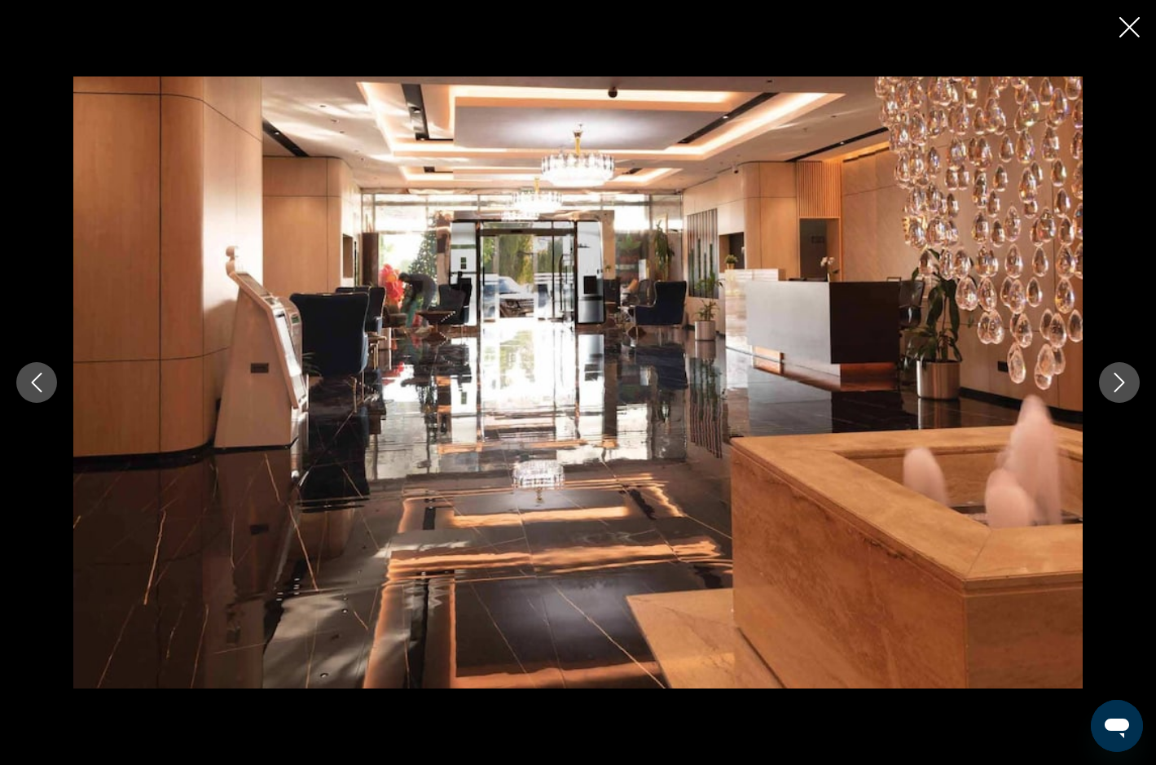
click at [1118, 379] on icon "Next image" at bounding box center [1119, 383] width 20 height 20
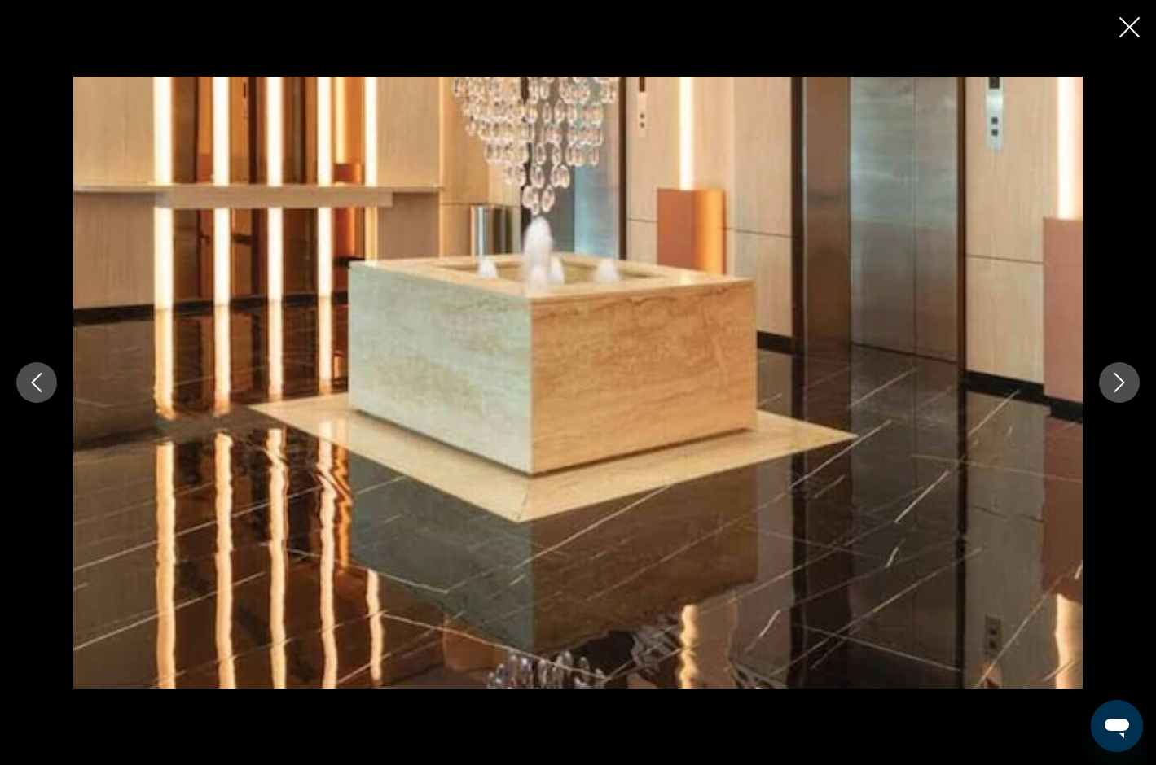
click at [1119, 379] on icon "Next image" at bounding box center [1119, 383] width 20 height 20
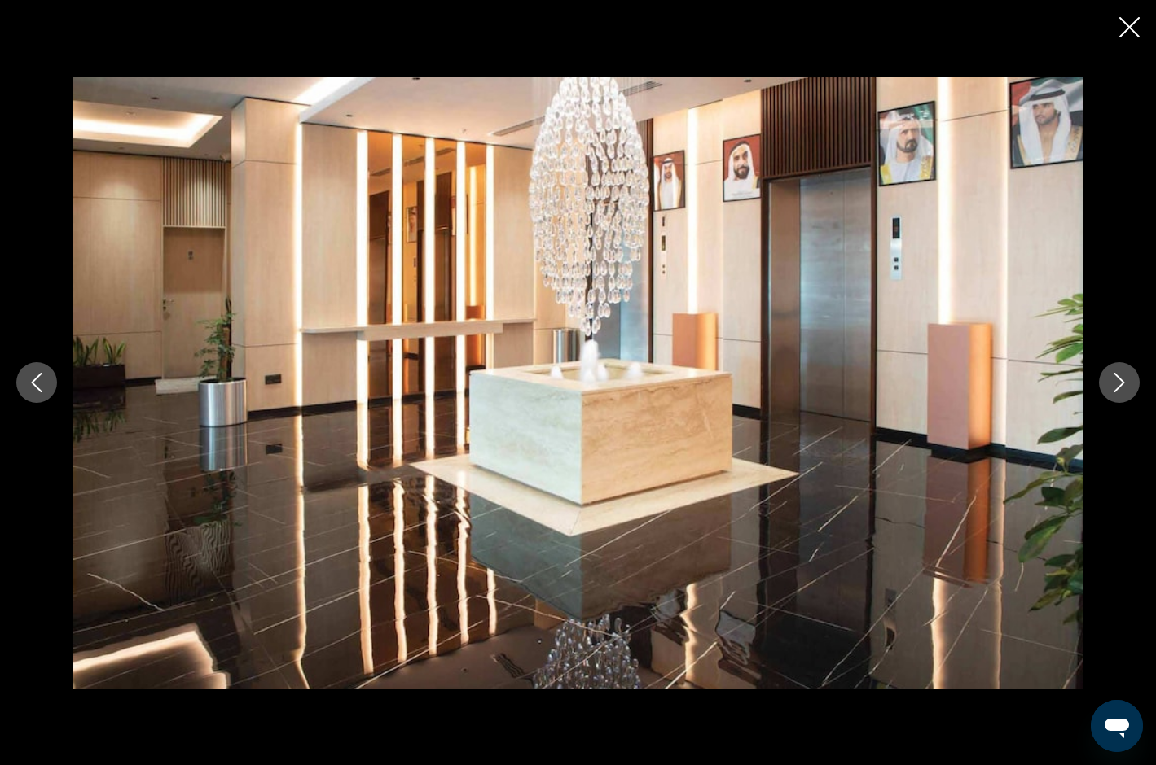
click at [1119, 379] on icon "Next image" at bounding box center [1119, 383] width 20 height 20
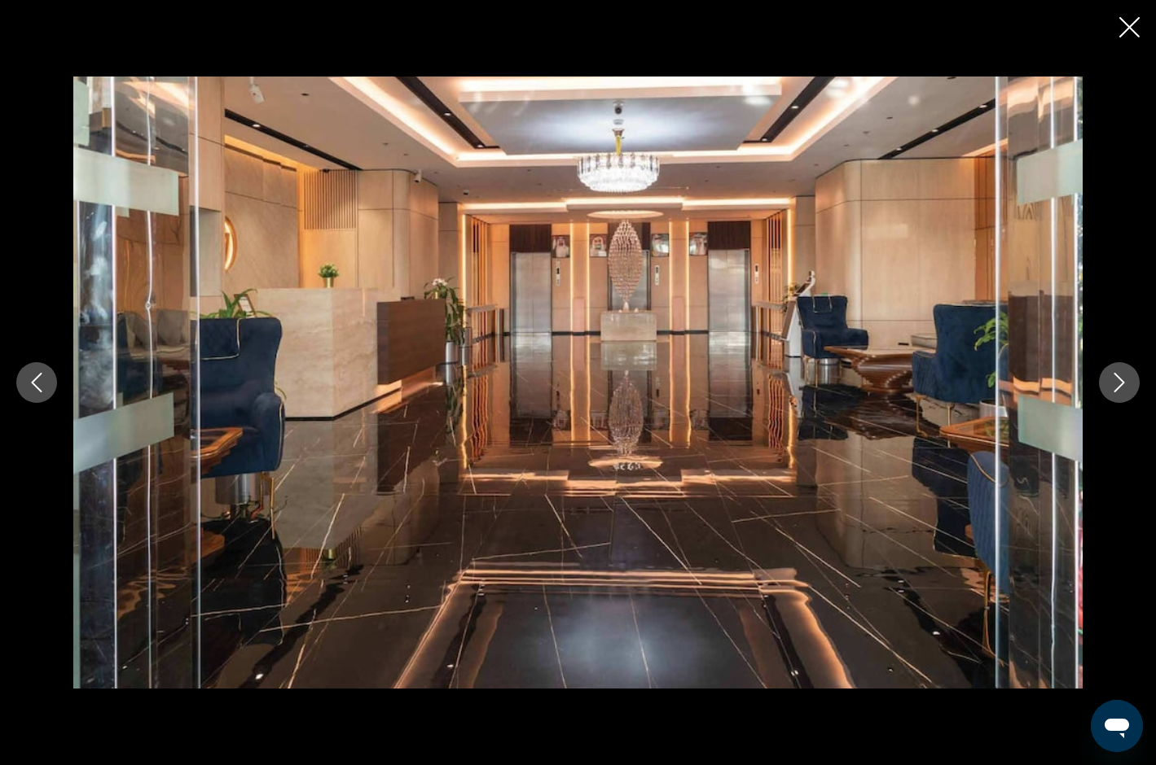
click at [1114, 382] on icon "Next image" at bounding box center [1119, 383] width 20 height 20
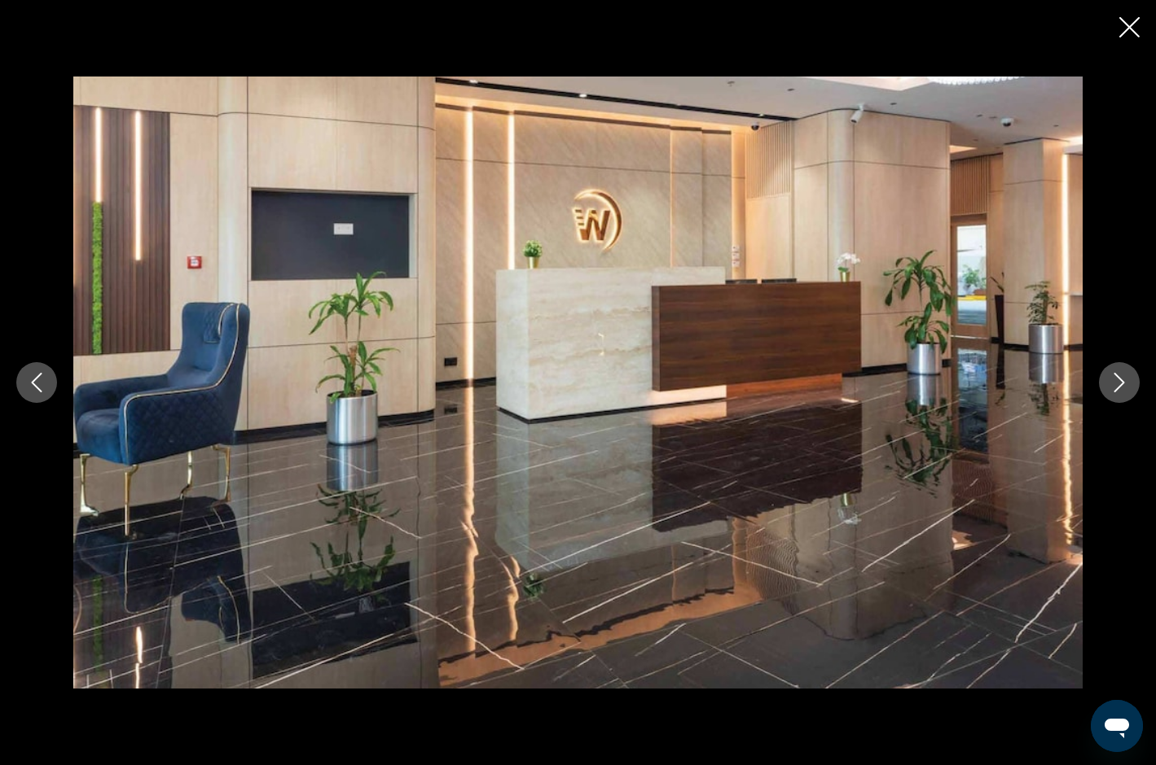
scroll to position [7337, 0]
click at [1136, 19] on icon "Close slideshow" at bounding box center [1129, 27] width 20 height 20
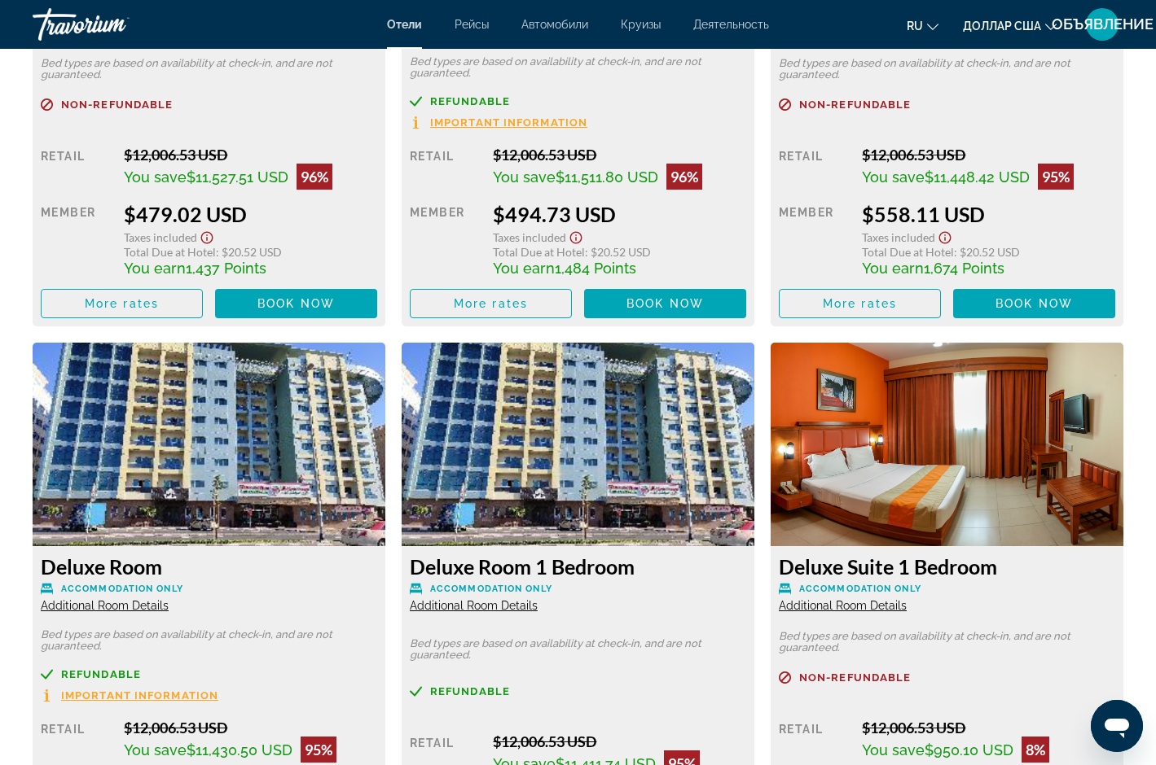
scroll to position [2564, 0]
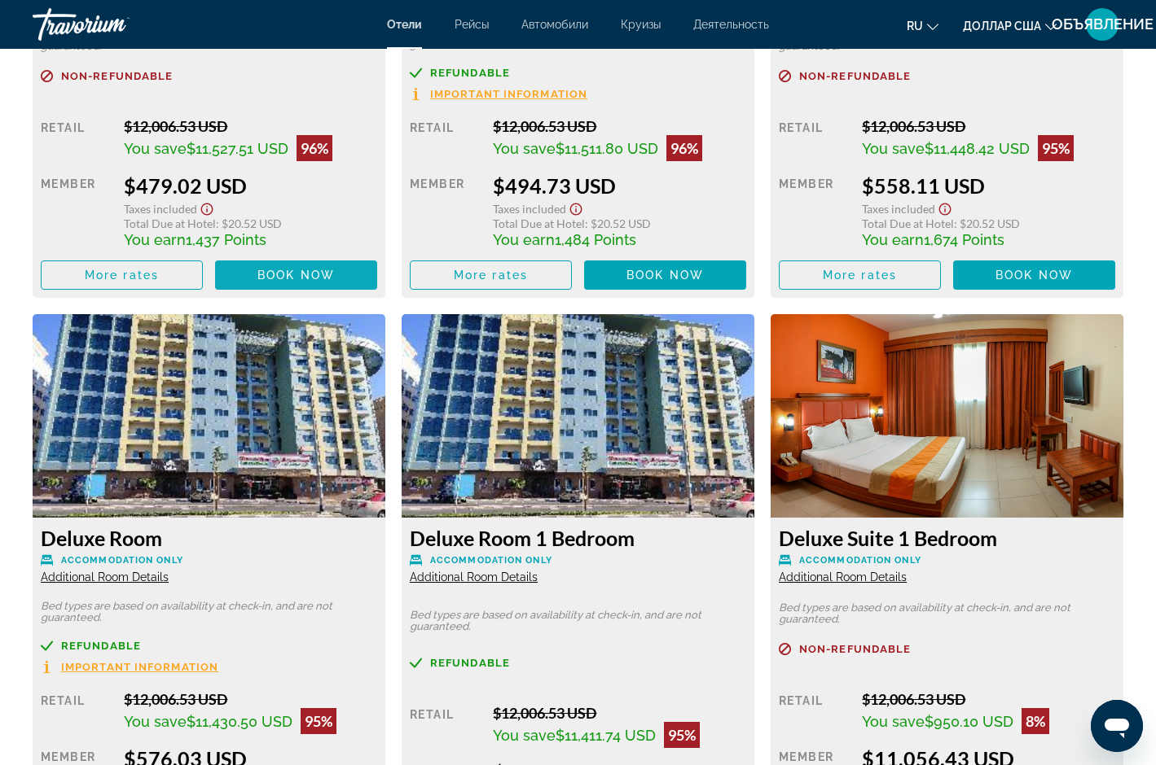
click at [280, 276] on span "Book now" at bounding box center [295, 275] width 77 height 13
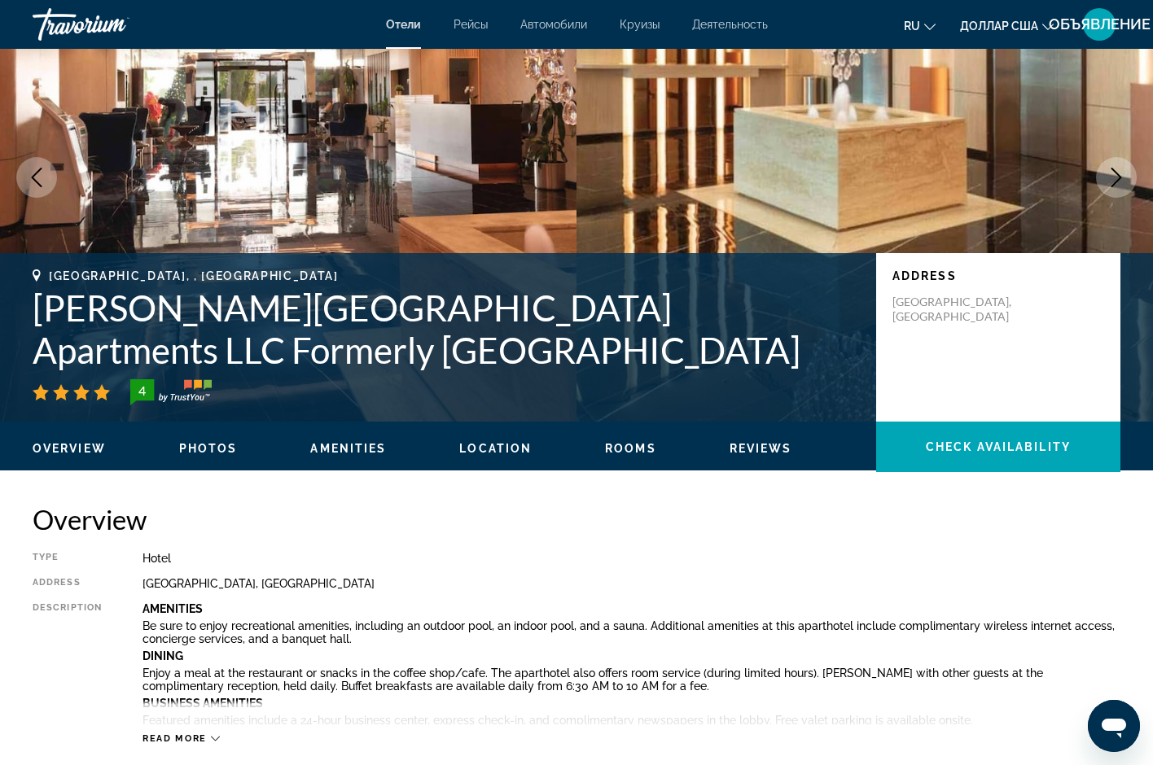
scroll to position [33, 0]
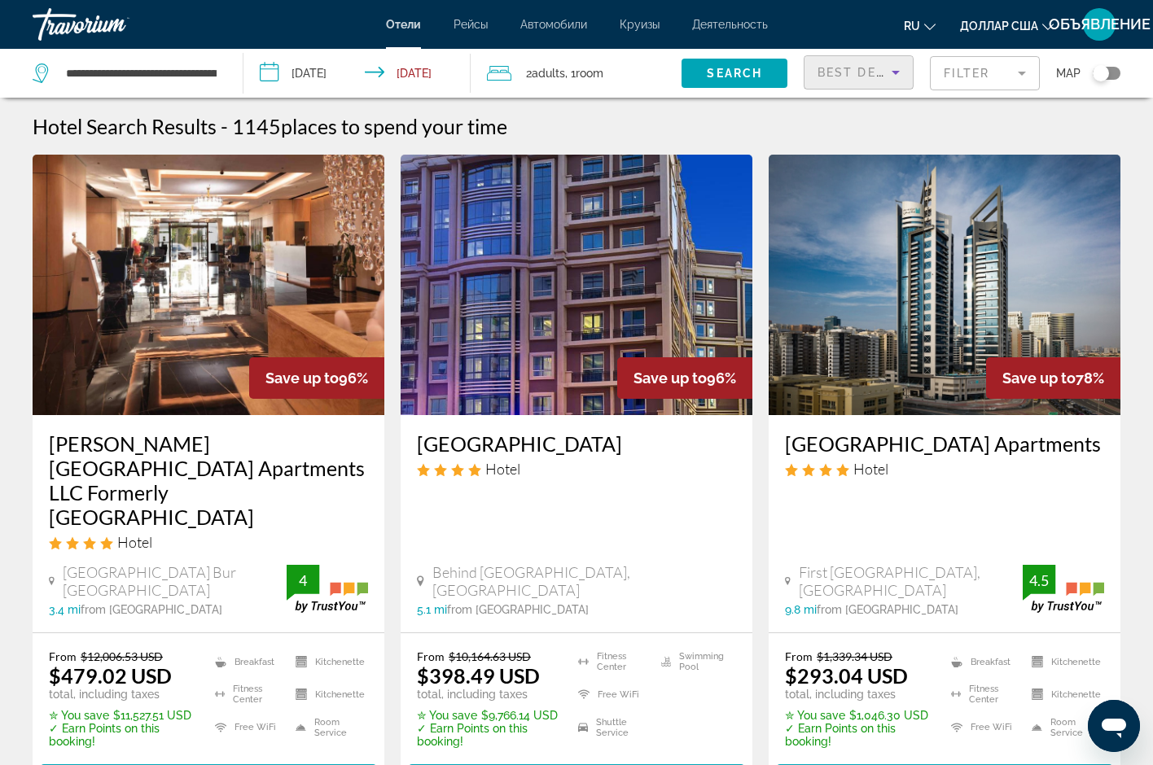
click at [832, 71] on span "Best Deals" at bounding box center [860, 72] width 85 height 13
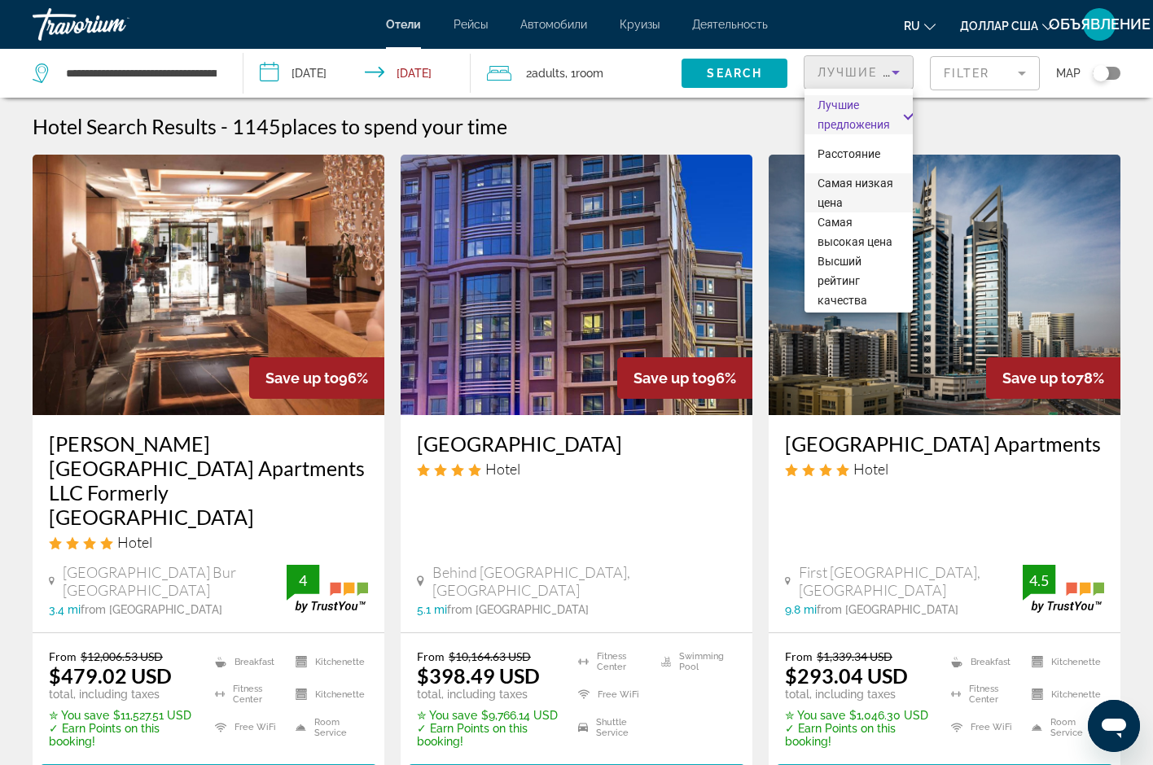
click at [831, 201] on font "Самая низкая цена" at bounding box center [856, 193] width 76 height 33
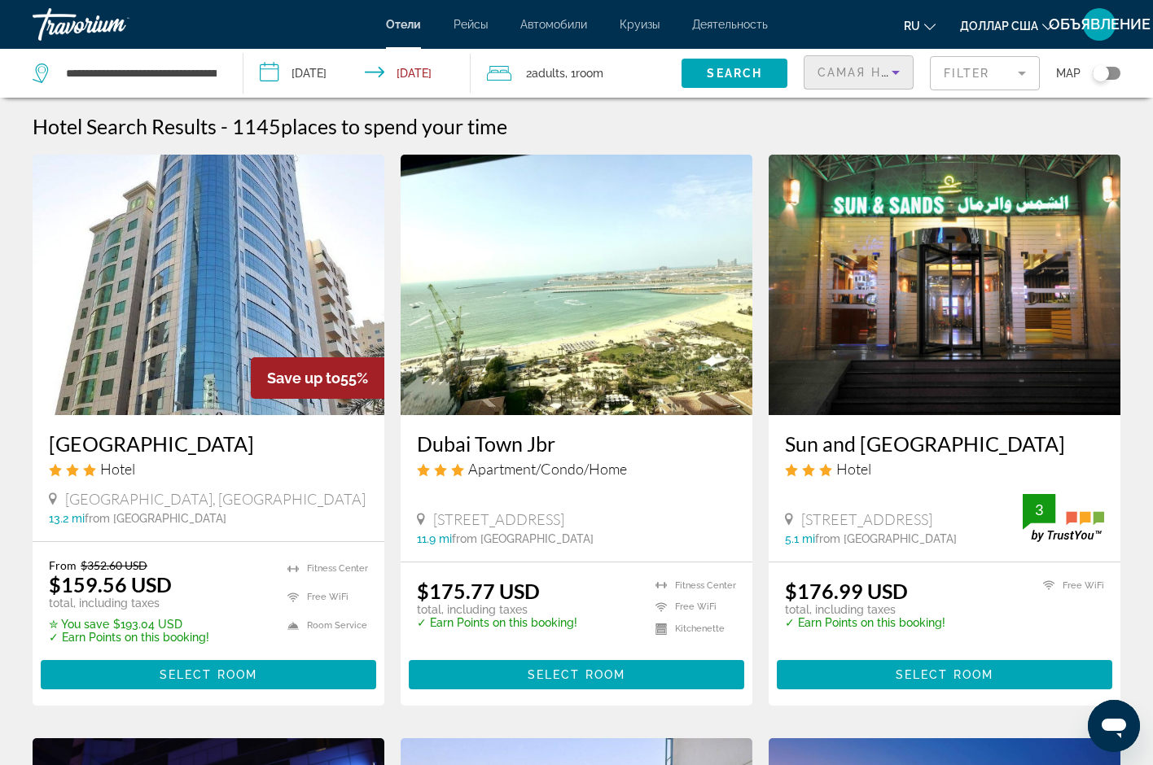
click at [1023, 70] on mat-form-field "Filter" at bounding box center [985, 73] width 110 height 34
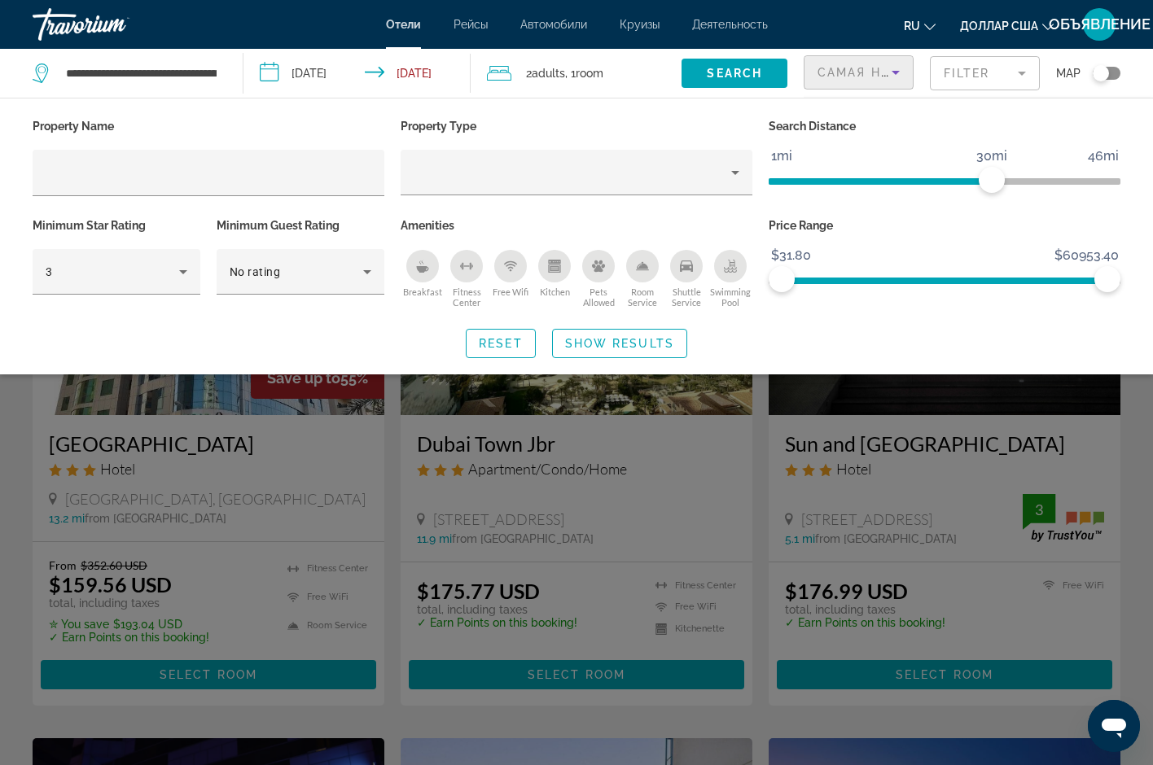
click at [901, 71] on icon "Sort by" at bounding box center [896, 73] width 20 height 20
